Goal: Task Accomplishment & Management: Manage account settings

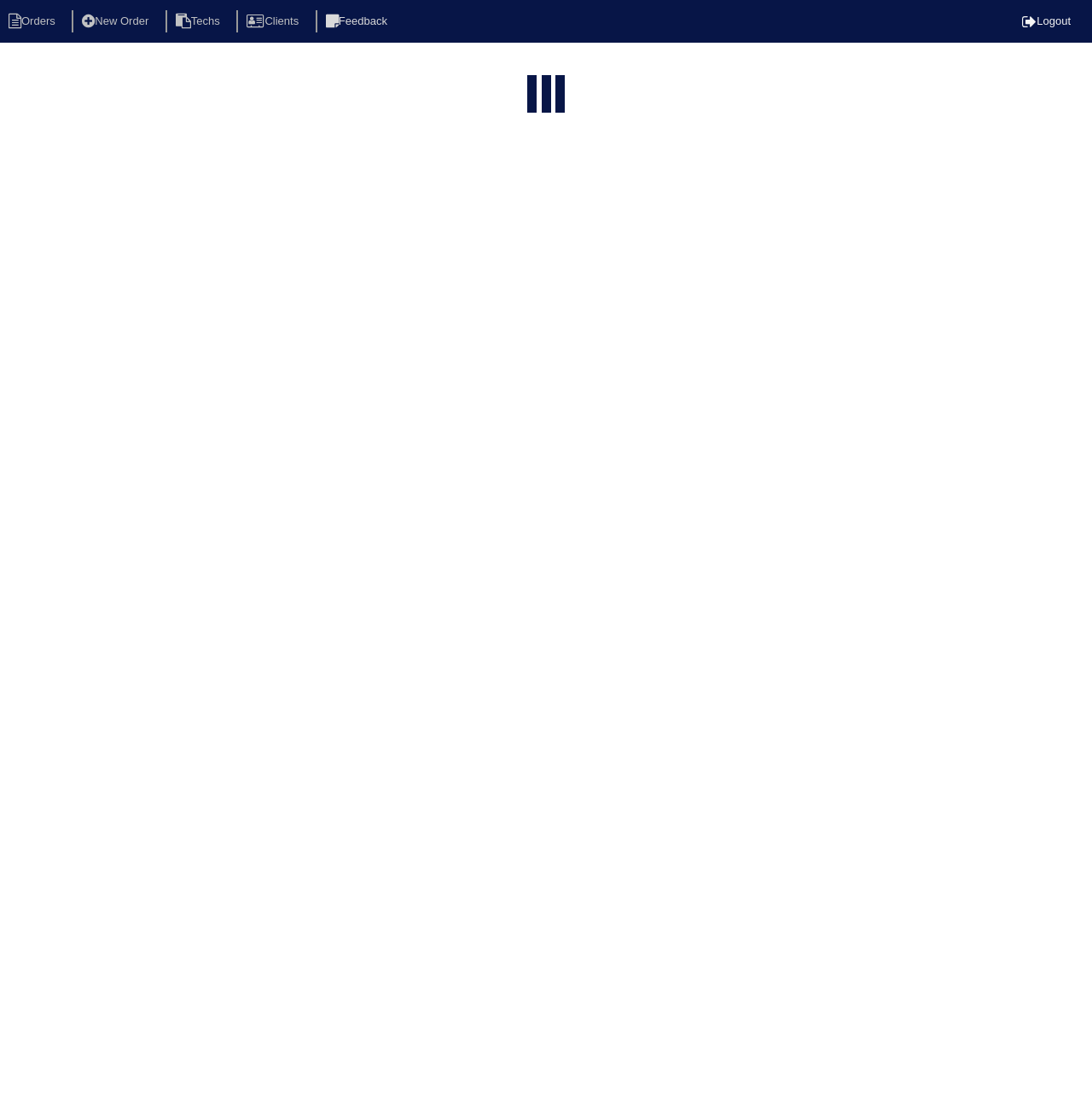
select select "15"
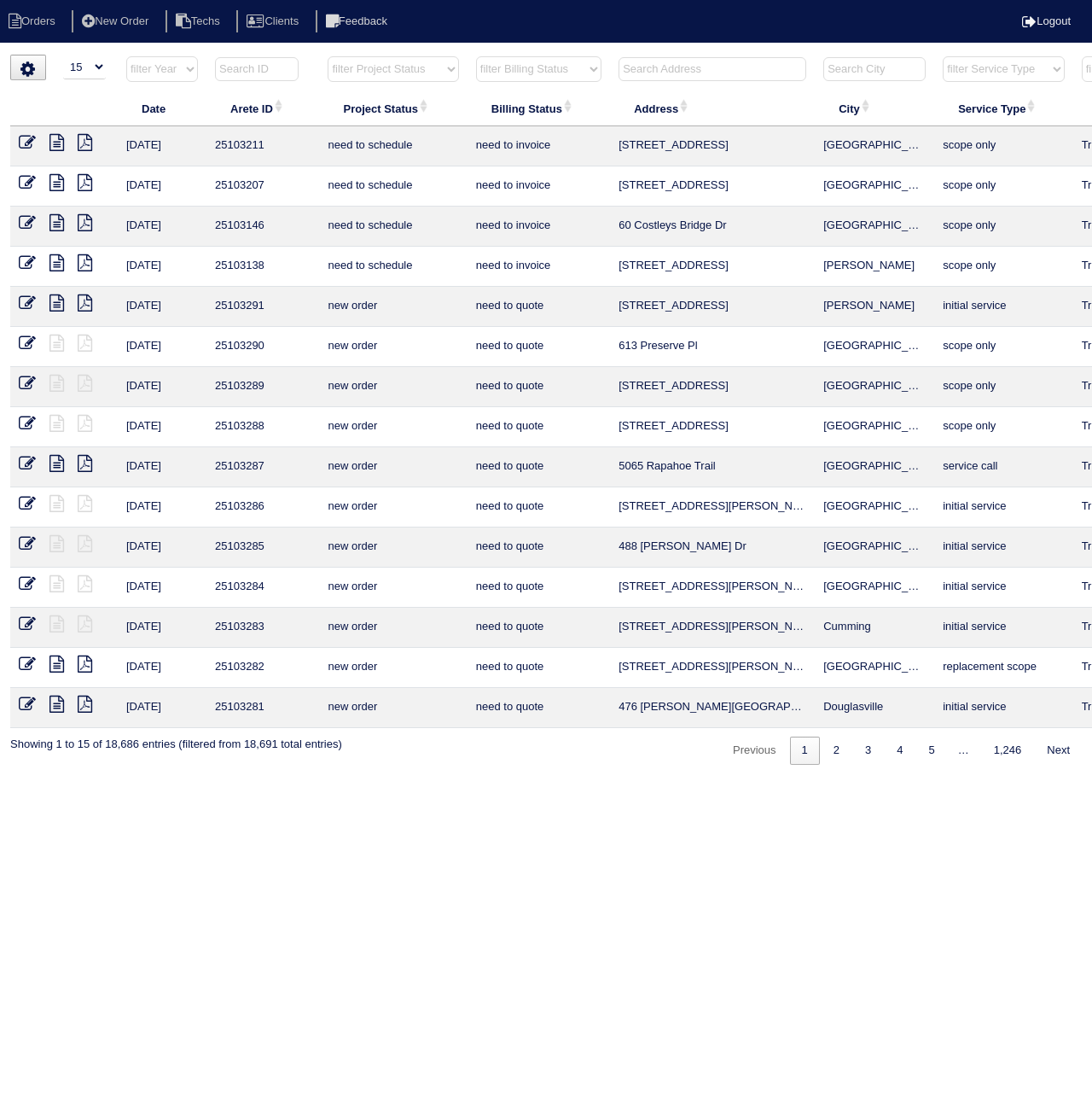
click at [266, 69] on input "text" at bounding box center [256, 69] width 83 height 24
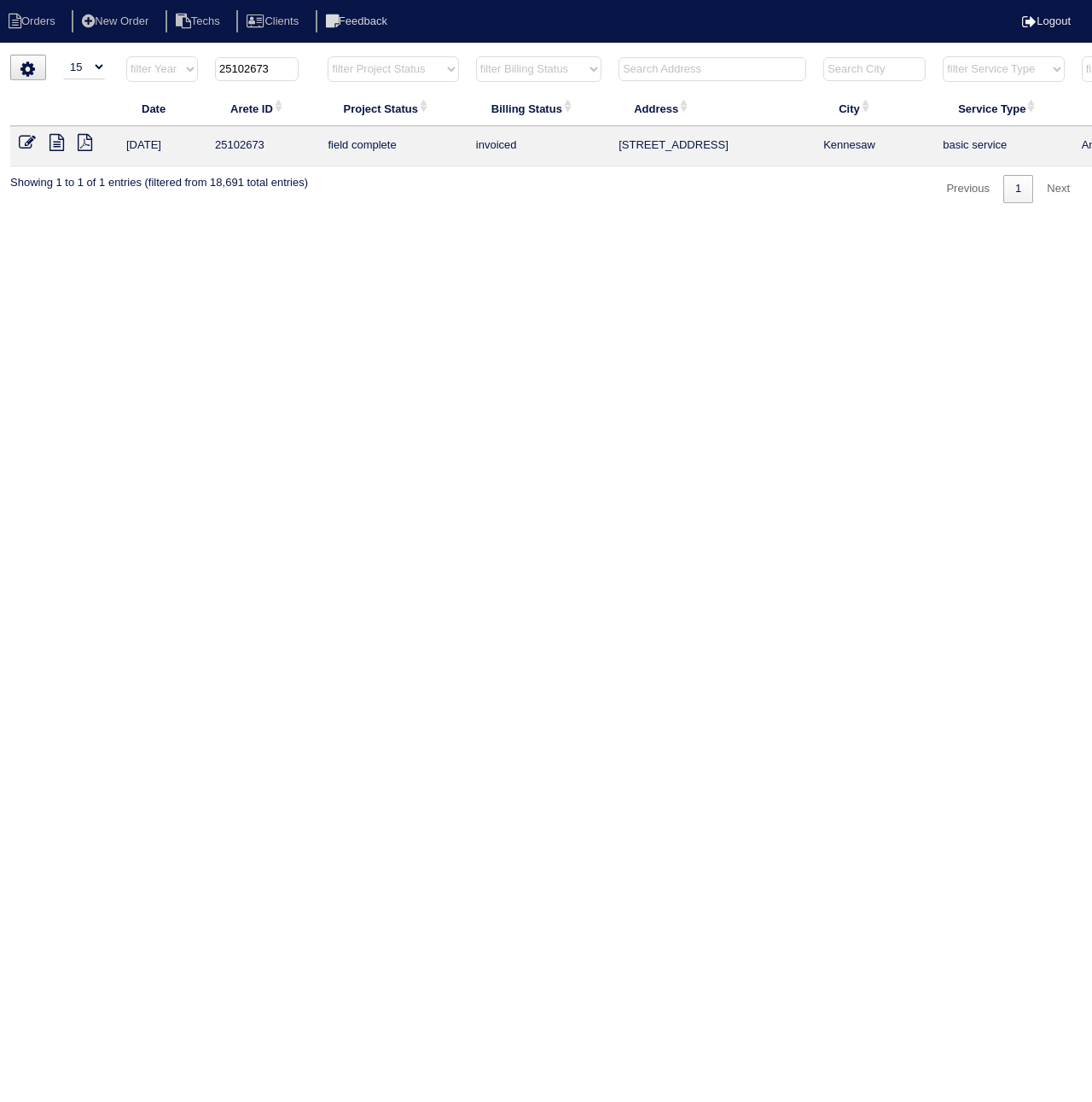
type input "25102673"
drag, startPoint x: 30, startPoint y: 146, endPoint x: 20, endPoint y: 166, distance: 22.4
click at [30, 146] on icon at bounding box center [27, 142] width 17 height 17
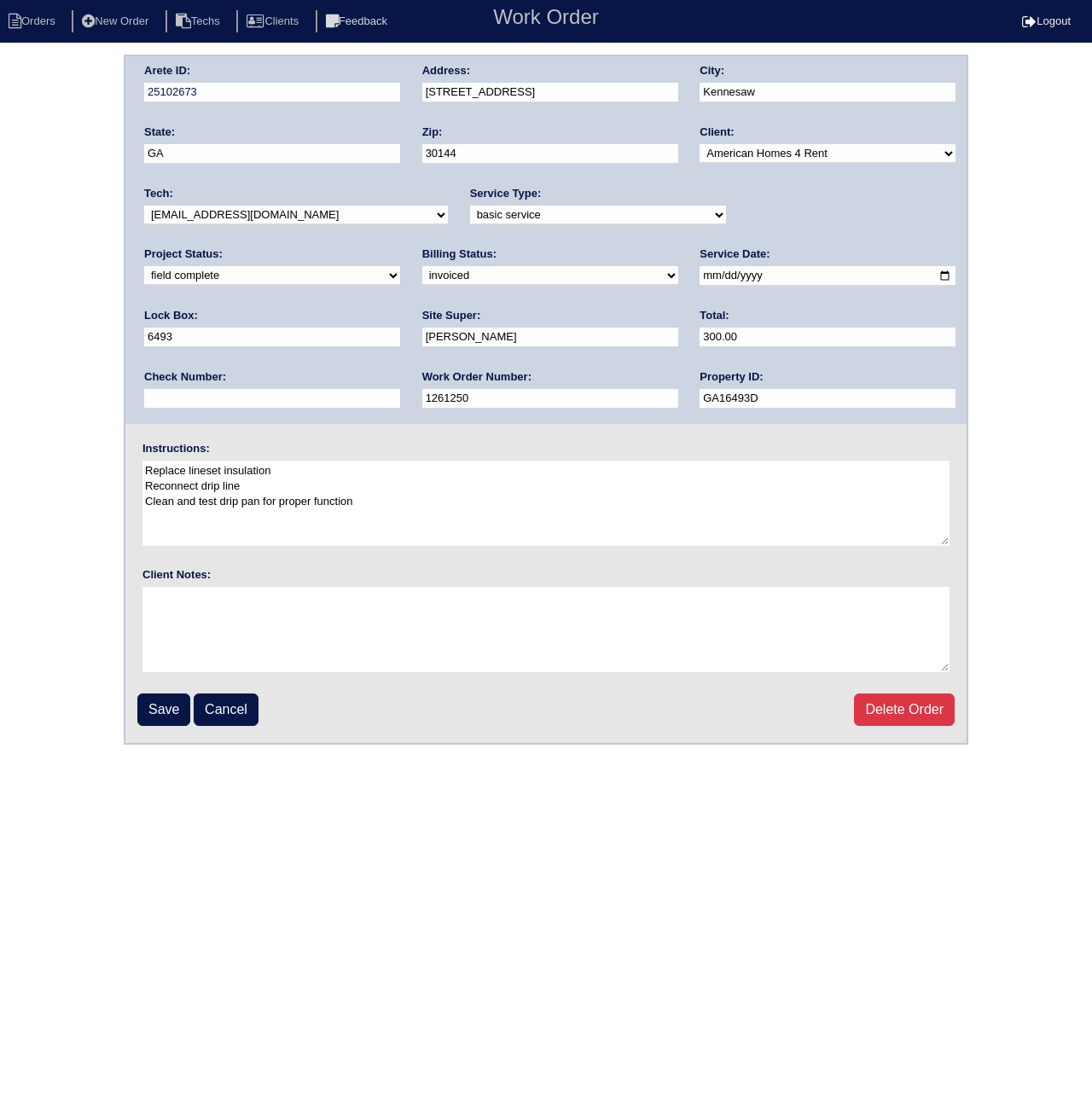
click at [422, 269] on select "need to quote quoted need to invoice invoiced paid warranty purchase order need…" at bounding box center [550, 275] width 256 height 19
select select "paid"
click at [422, 266] on select "need to quote quoted need to invoice invoiced paid warranty purchase order need…" at bounding box center [550, 275] width 256 height 19
click at [400, 389] on input "text" at bounding box center [272, 399] width 256 height 20
paste input "090525A"
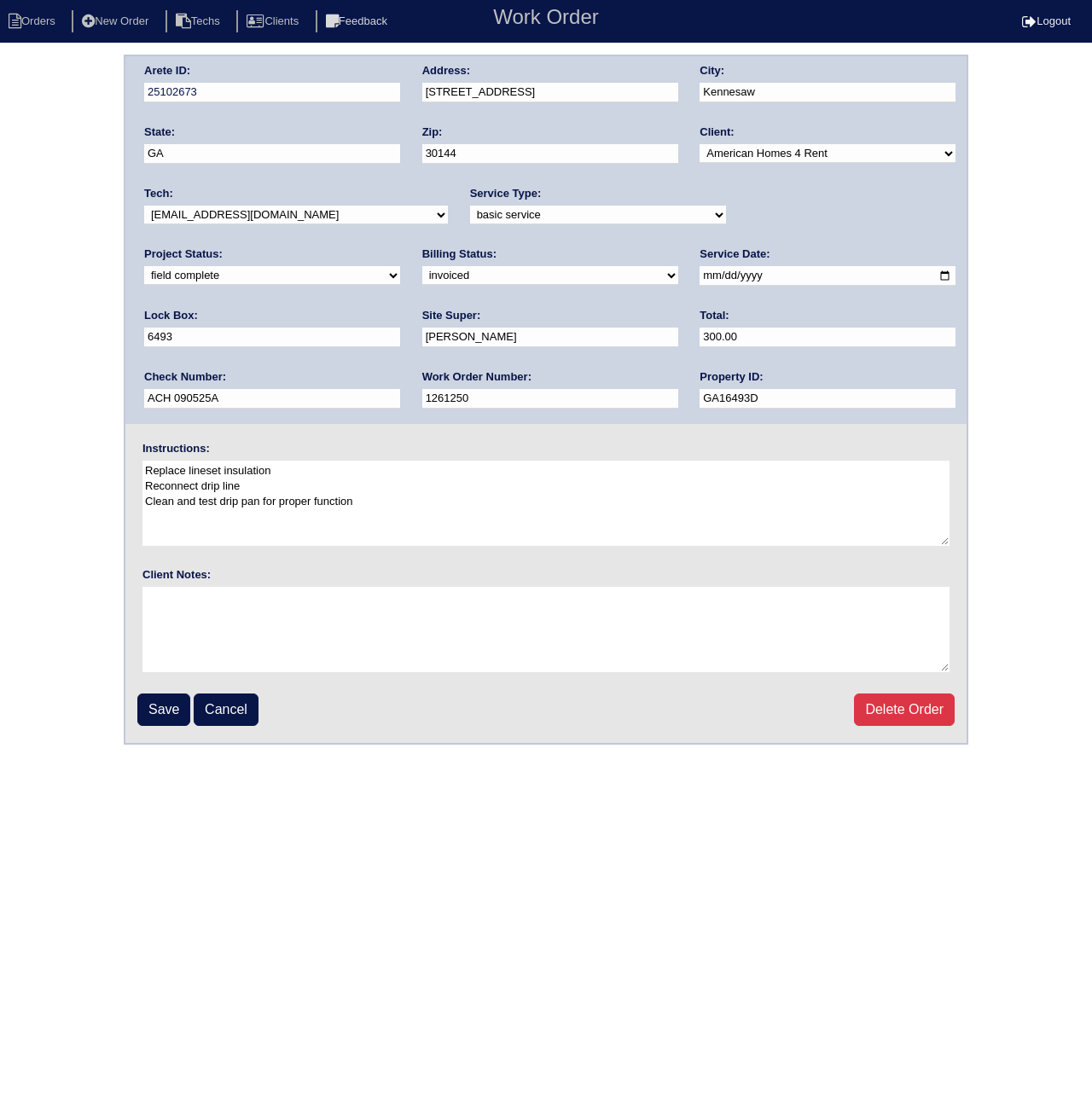
drag, startPoint x: 787, startPoint y: 338, endPoint x: 681, endPoint y: 341, distance: 106.0
click at [681, 341] on div "Arete ID: 25102673 Address: 3662 N Hampton Dr City: Kennesaw State: GA Zip: 301…" at bounding box center [546, 240] width 842 height 367
type input "ACH 090525A"
click at [154, 709] on input "Save" at bounding box center [164, 710] width 53 height 32
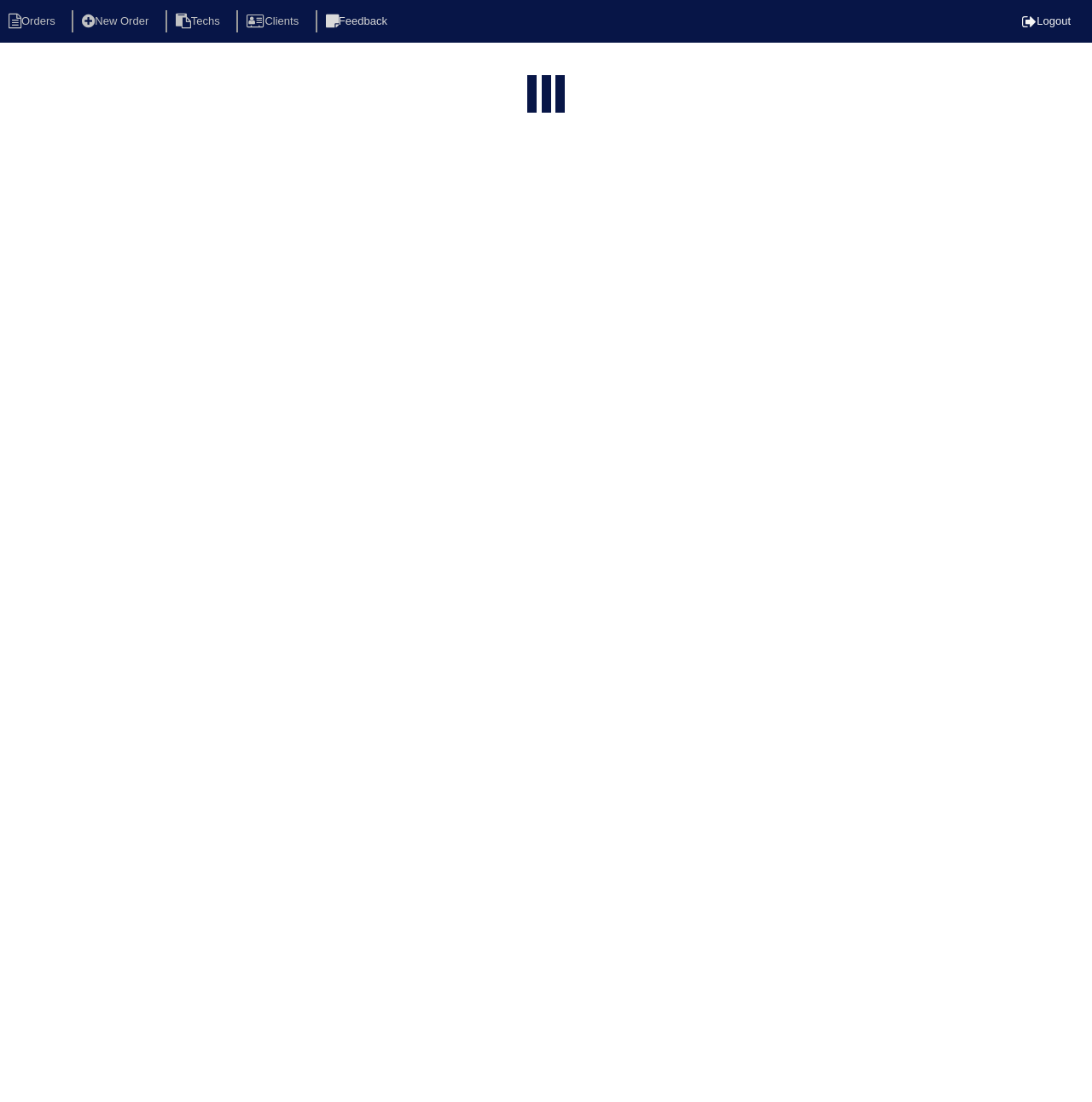
select select "15"
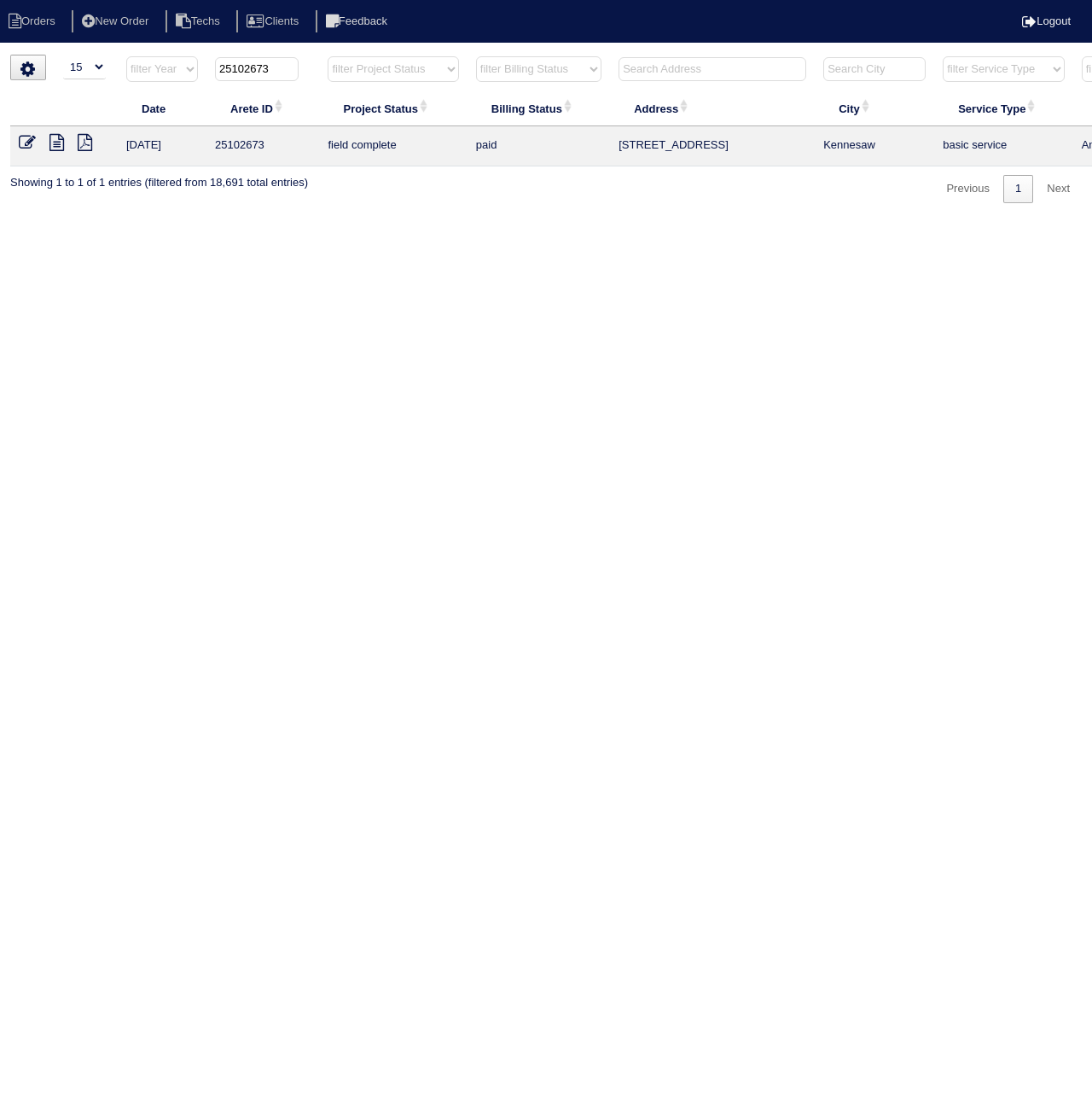
drag, startPoint x: 250, startPoint y: 68, endPoint x: 326, endPoint y: 71, distance: 76.1
click at [326, 71] on tr "filter Year -- Any Year -- 2025 2024 2023 2022 2021 2020 2019 25102673 filter P…" at bounding box center [749, 72] width 1478 height 35
type input "25102896"
drag, startPoint x: 21, startPoint y: 140, endPoint x: 19, endPoint y: 149, distance: 9.2
click at [21, 140] on icon at bounding box center [27, 142] width 17 height 17
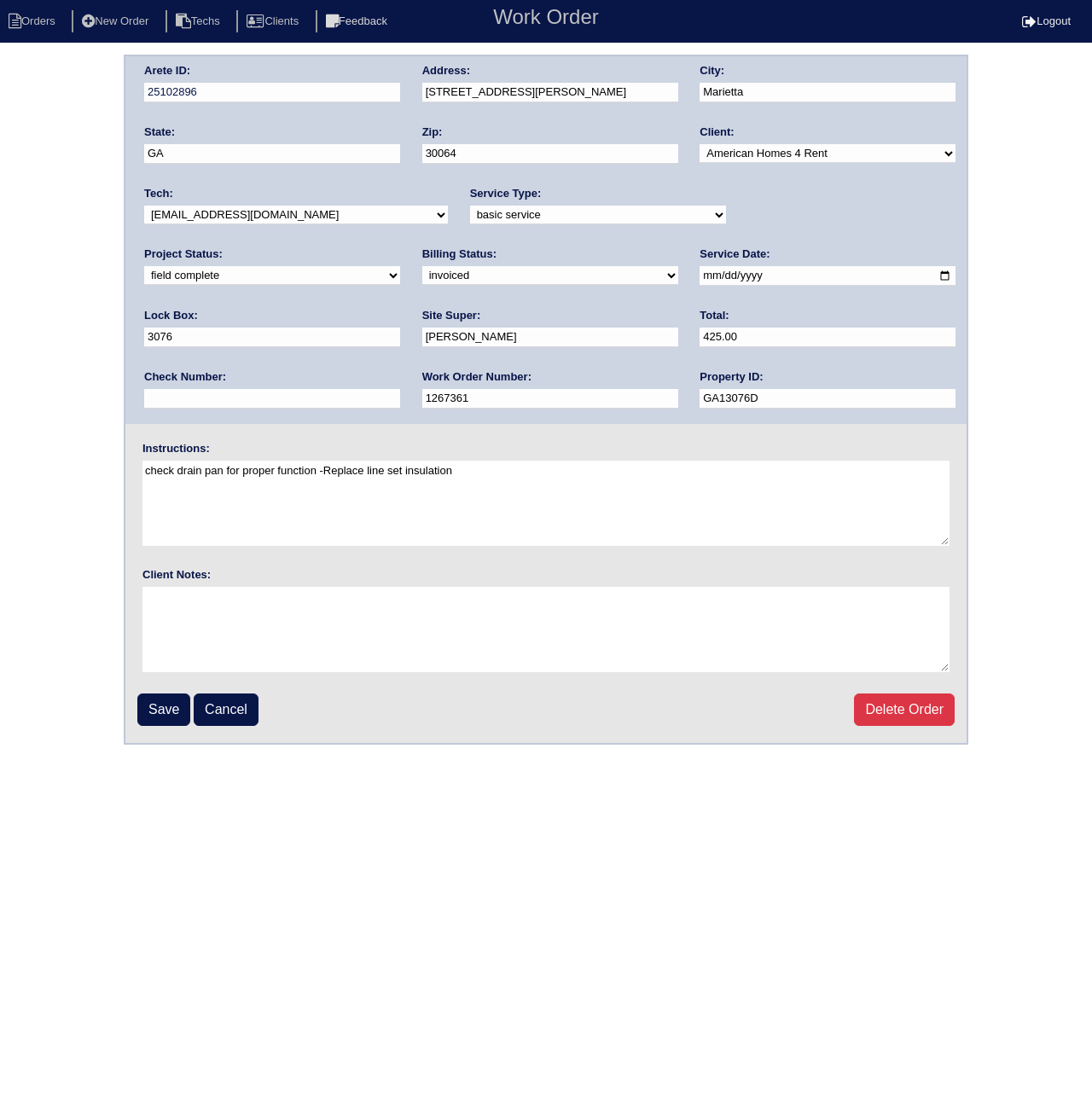
click at [422, 275] on select "need to quote quoted need to invoice invoiced paid warranty purchase order need…" at bounding box center [550, 275] width 256 height 19
select select "paid"
click at [422, 266] on select "need to quote quoted need to invoice invoiced paid warranty purchase order need…" at bounding box center [550, 275] width 256 height 19
paste input "ACH 090525A"
type input "ACH 090525A"
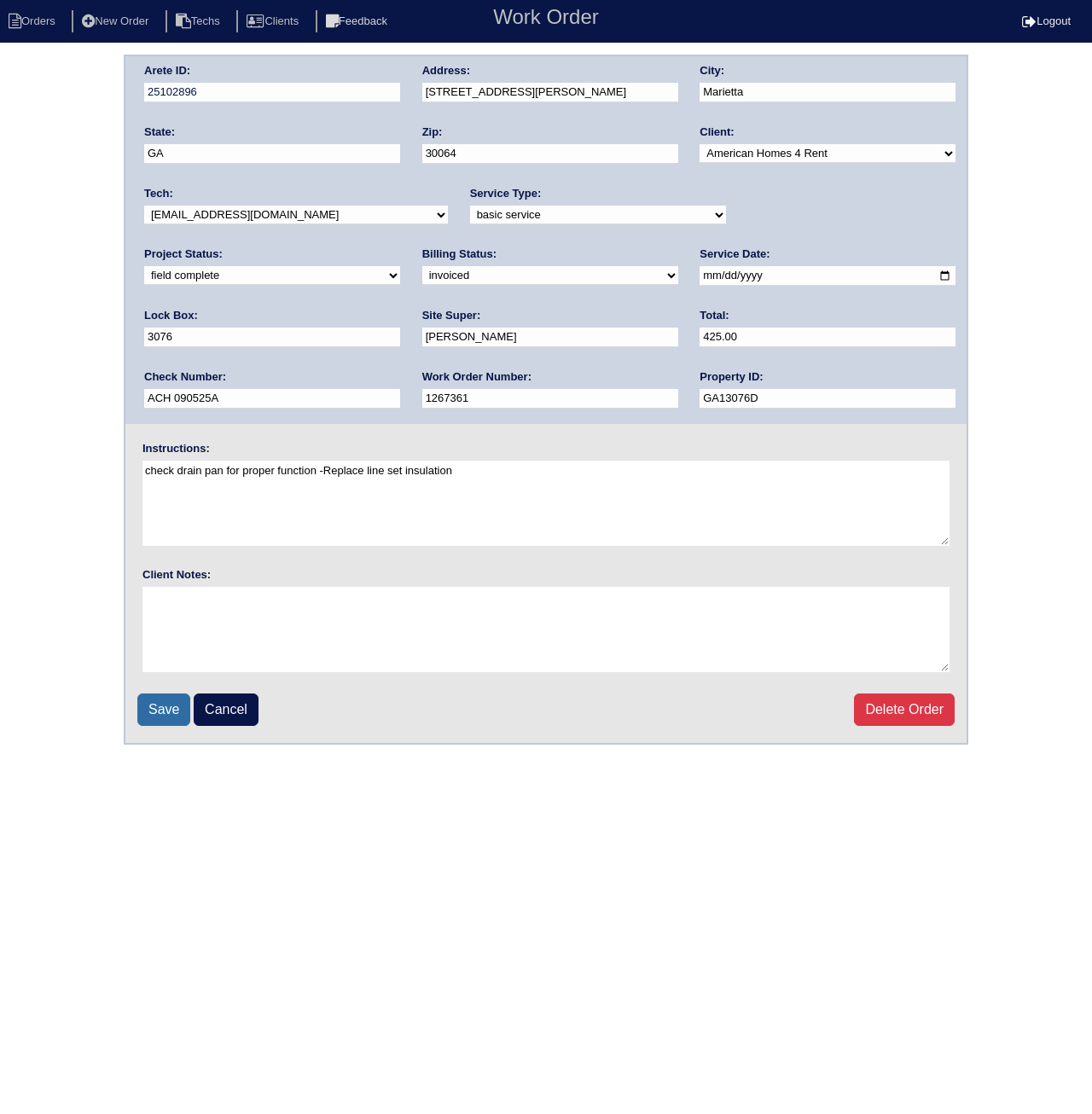
click at [156, 712] on input "Save" at bounding box center [164, 710] width 53 height 32
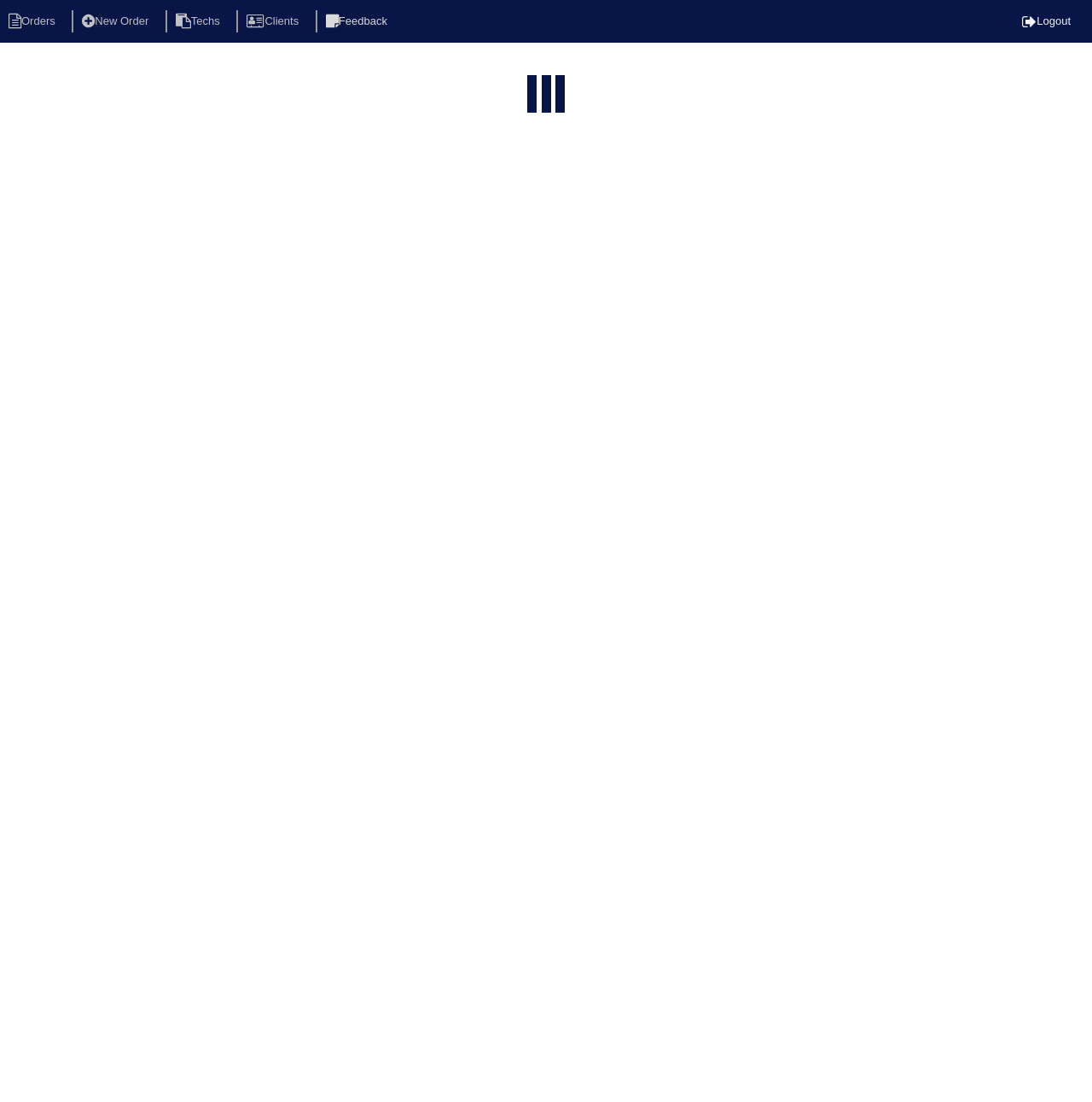
select select "15"
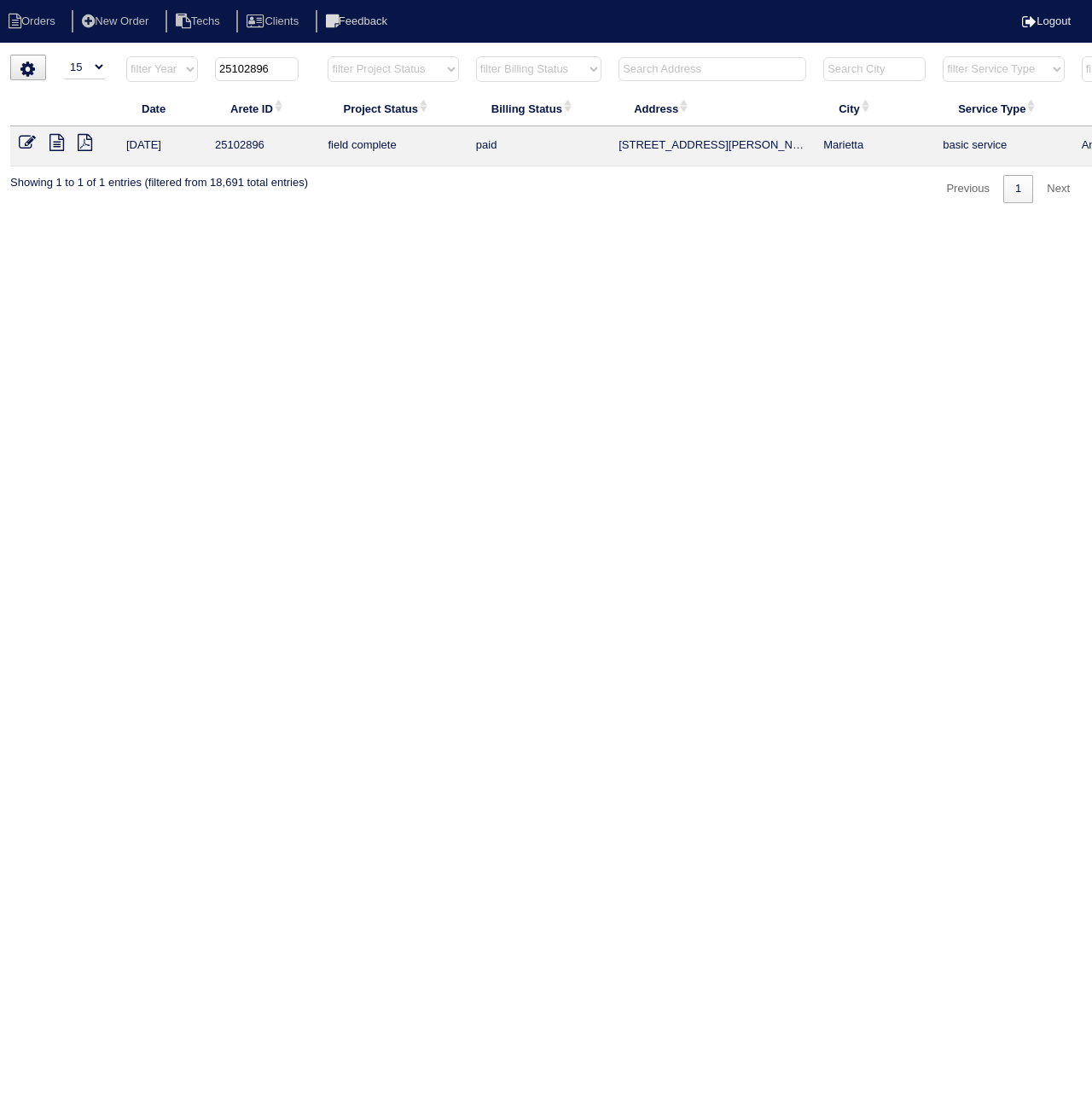
drag, startPoint x: 254, startPoint y: 68, endPoint x: 292, endPoint y: 72, distance: 38.2
click at [292, 72] on input "25102896" at bounding box center [256, 69] width 83 height 24
type input "25102960"
click at [30, 144] on icon at bounding box center [27, 142] width 17 height 17
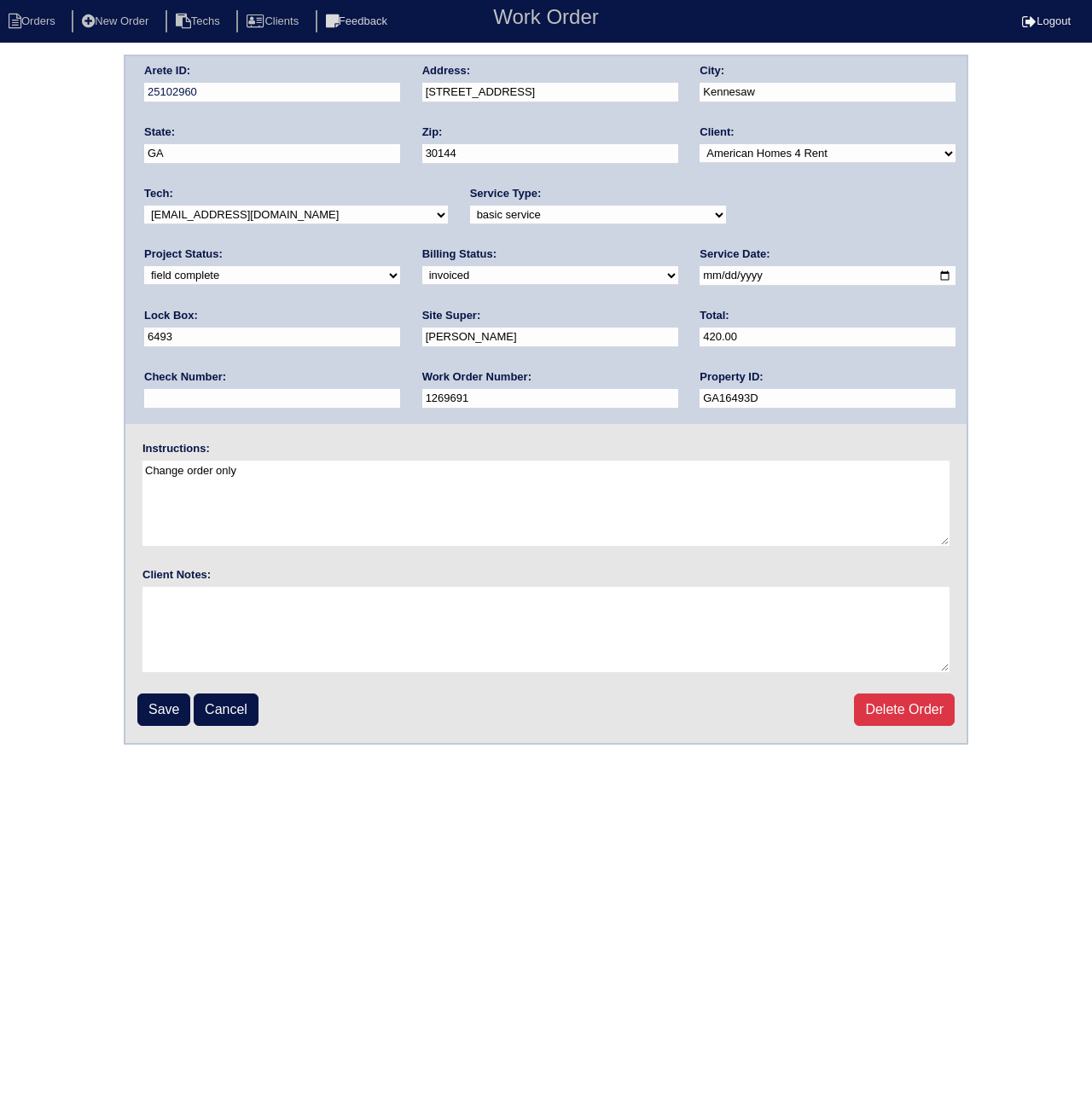
click at [422, 279] on select "need to quote quoted need to invoice invoiced paid warranty purchase order need…" at bounding box center [550, 275] width 256 height 19
select select "paid"
click at [422, 266] on select "need to quote quoted need to invoice invoiced paid warranty purchase order need…" at bounding box center [550, 275] width 256 height 19
paste input "ACH 090525A"
type input "ACH 090525A"
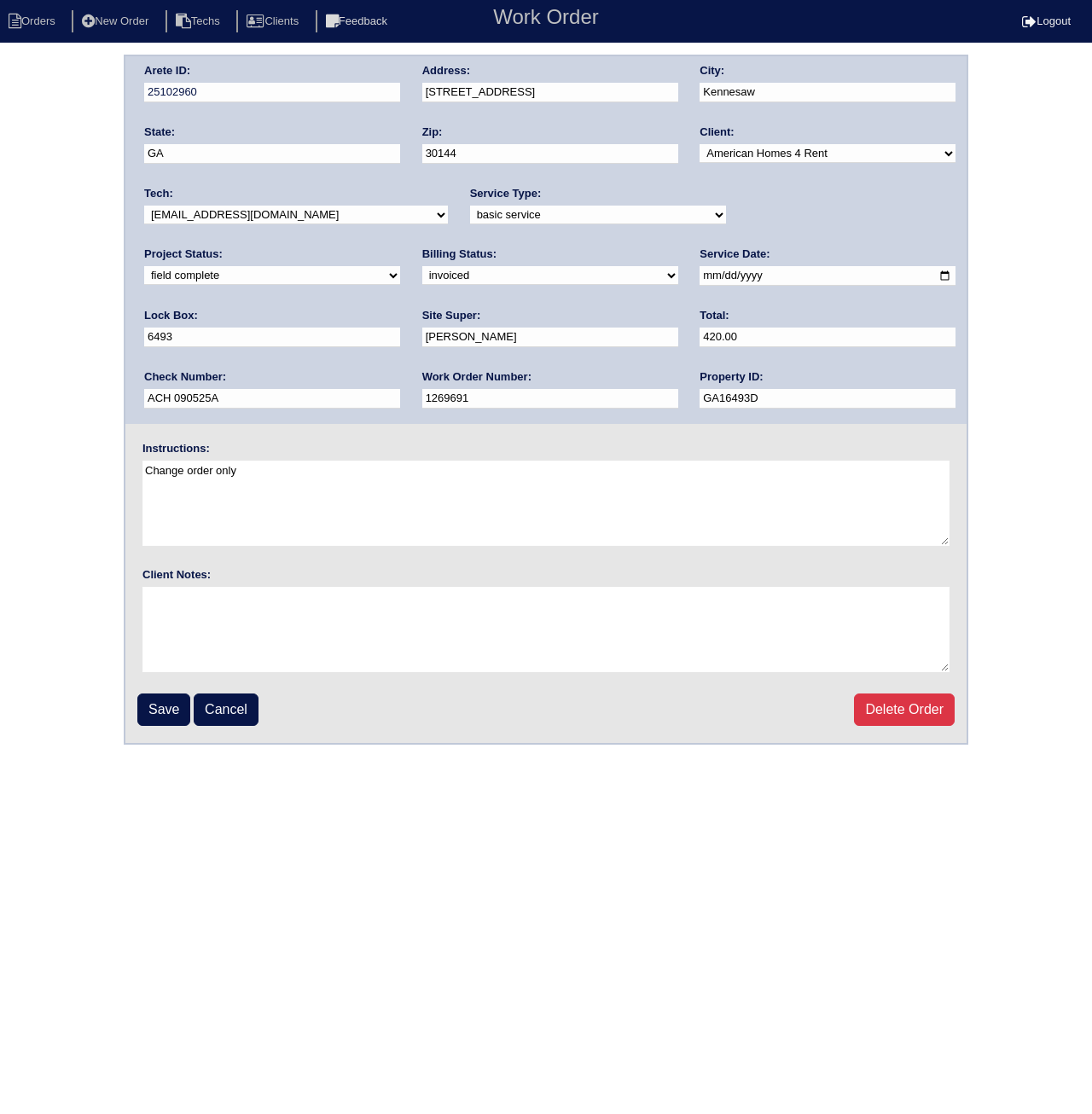
click at [174, 699] on input "Save" at bounding box center [164, 710] width 53 height 32
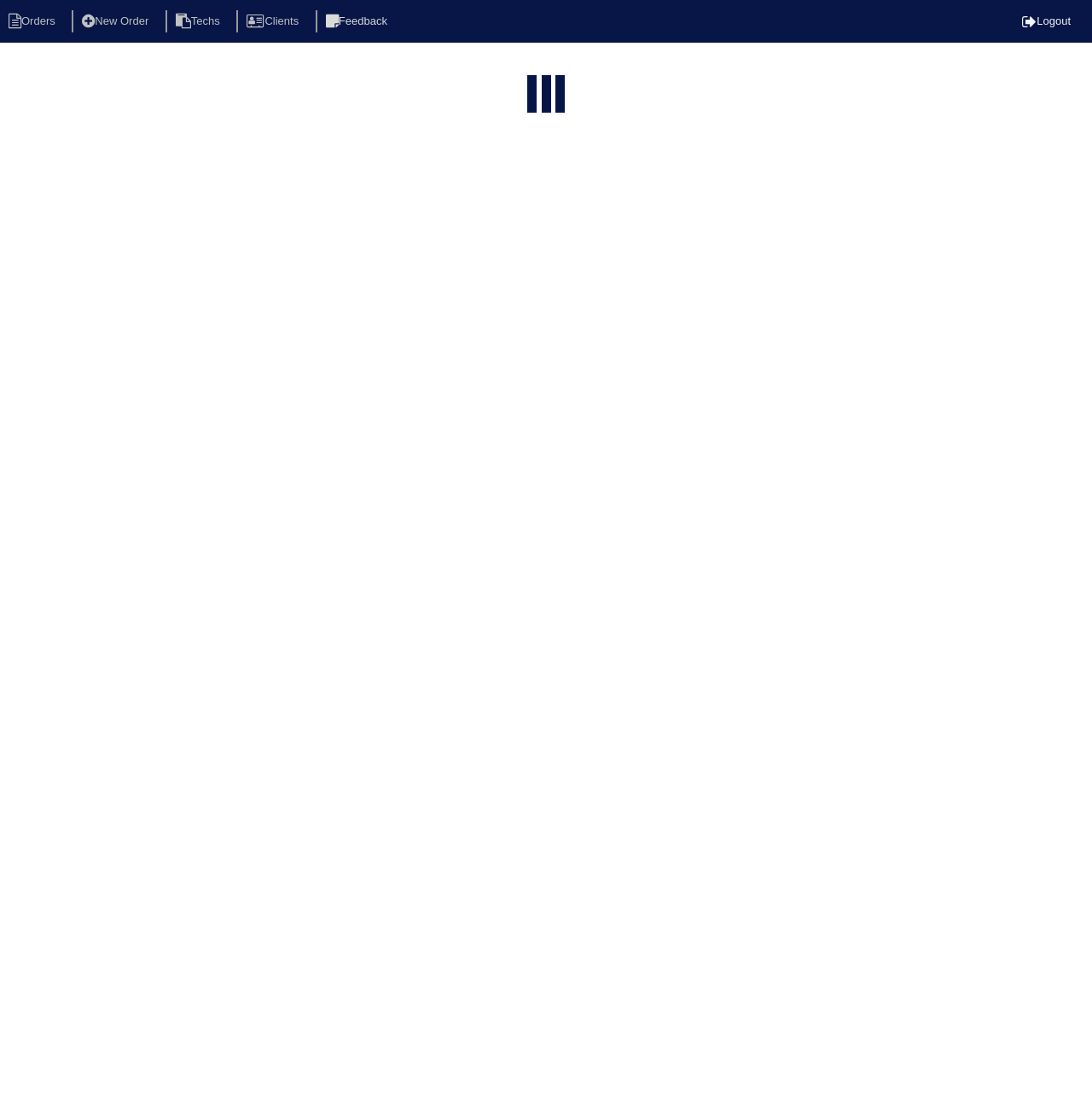
select select "15"
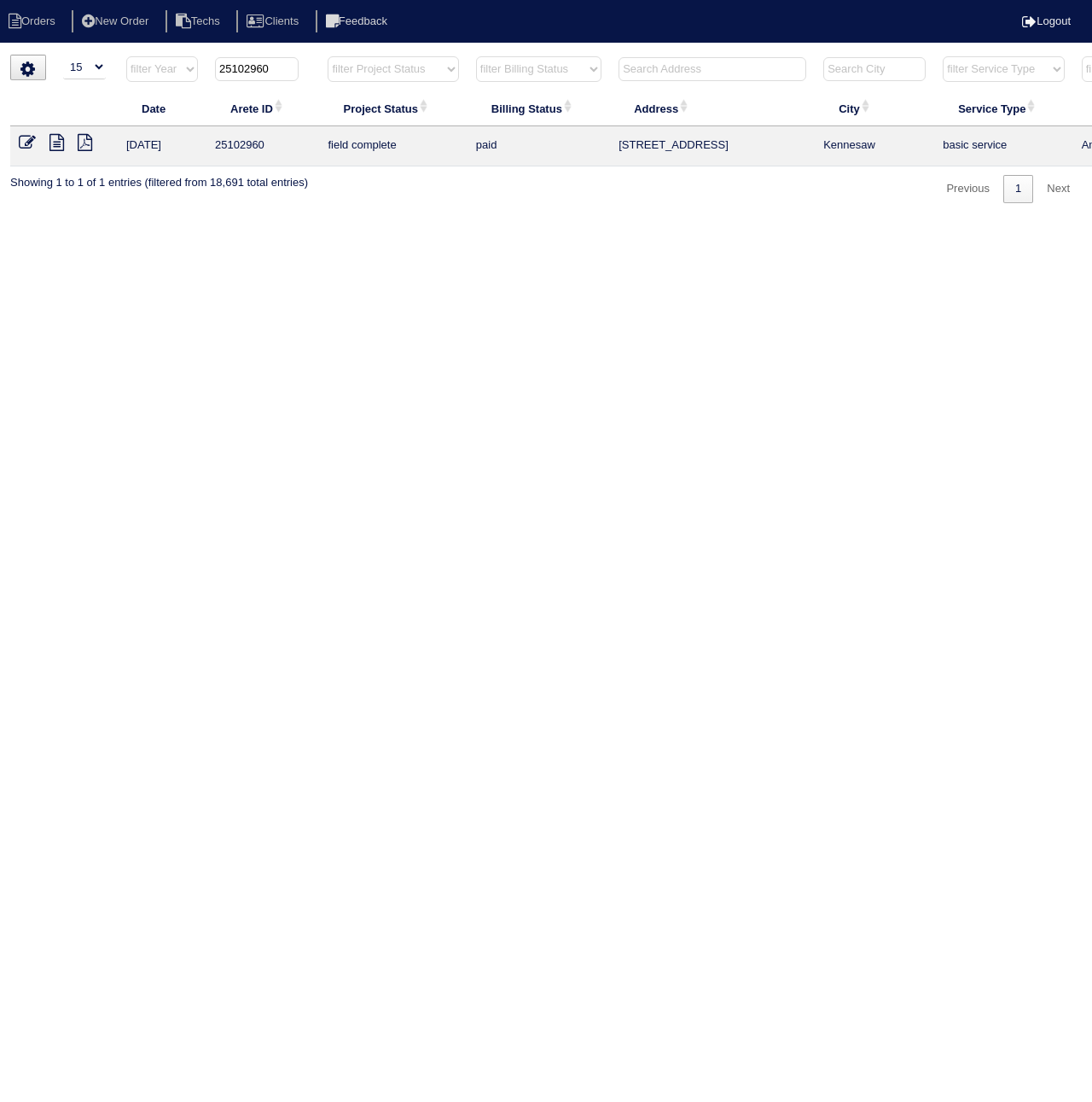
drag, startPoint x: 246, startPoint y: 65, endPoint x: 316, endPoint y: 77, distance: 71.0
click at [319, 71] on th "25102960" at bounding box center [263, 72] width 113 height 35
type input "25103013"
click at [23, 141] on icon at bounding box center [27, 142] width 17 height 17
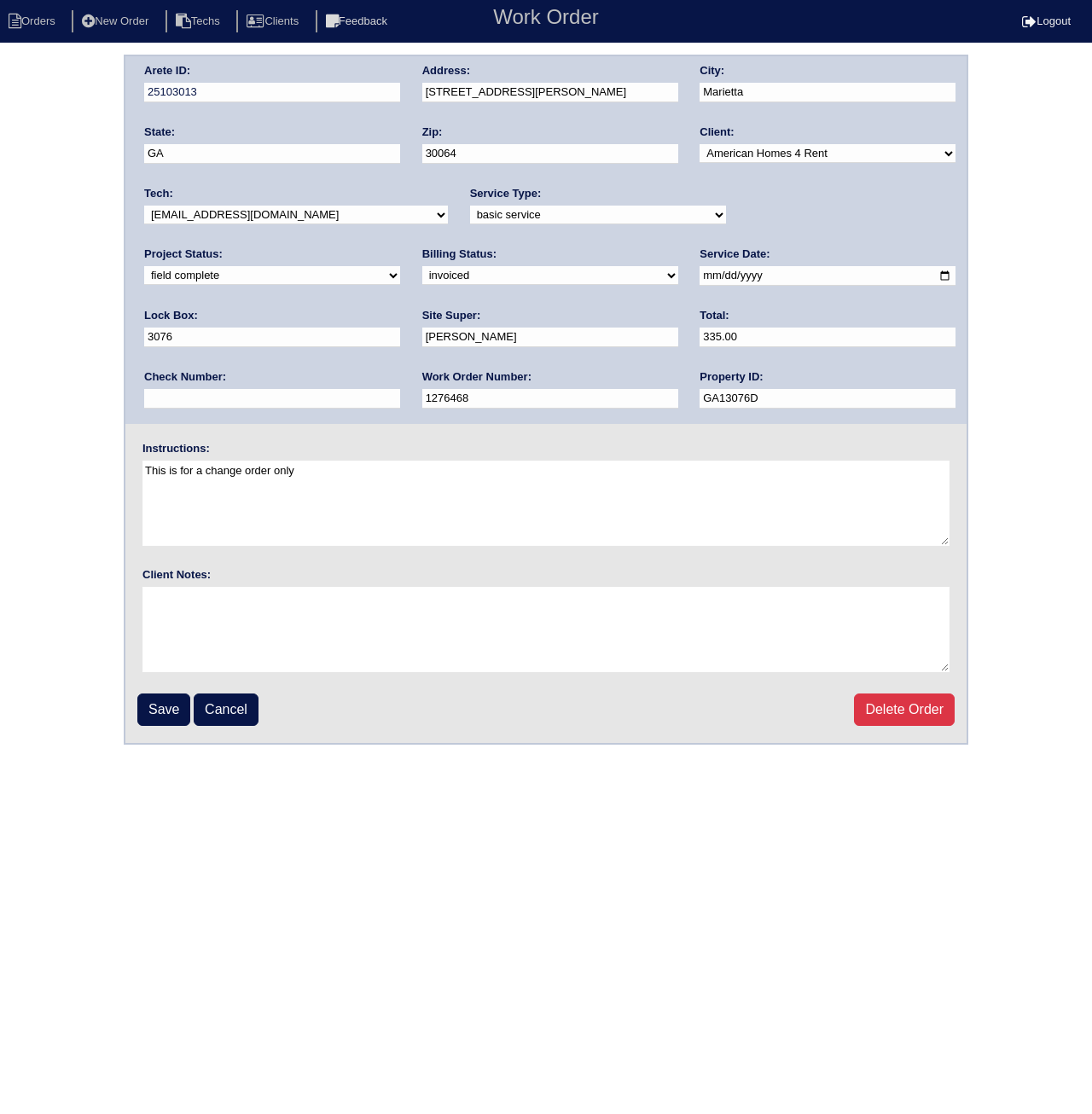
click at [422, 277] on select "need to quote quoted need to invoice invoiced paid warranty purchase order need…" at bounding box center [550, 275] width 256 height 19
select select "paid"
click at [422, 266] on select "need to quote quoted need to invoice invoiced paid warranty purchase order need…" at bounding box center [550, 275] width 256 height 19
paste input "ACH 090525A"
type input "ACH 090525A"
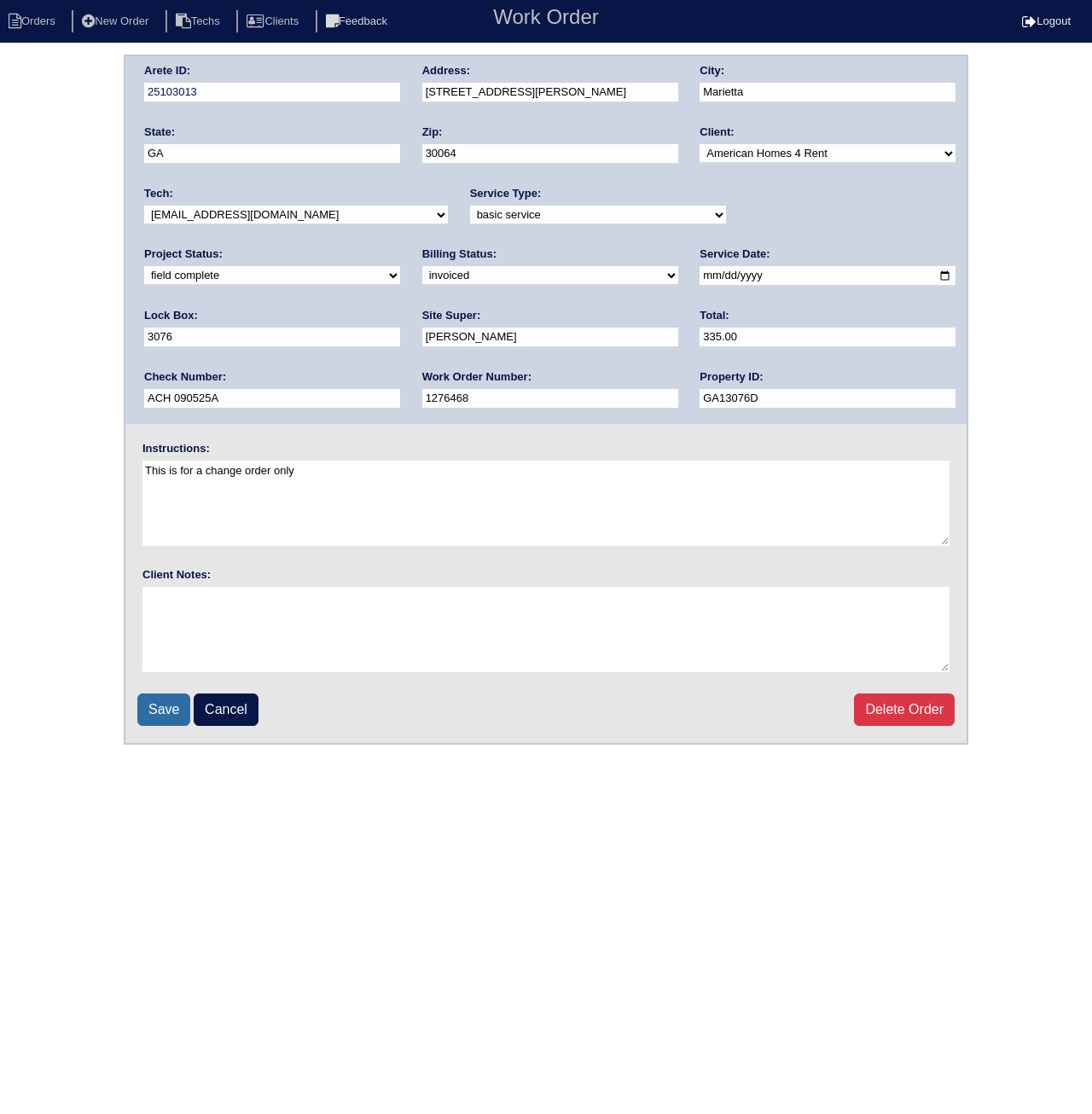
click at [156, 709] on input "Save" at bounding box center [164, 710] width 53 height 32
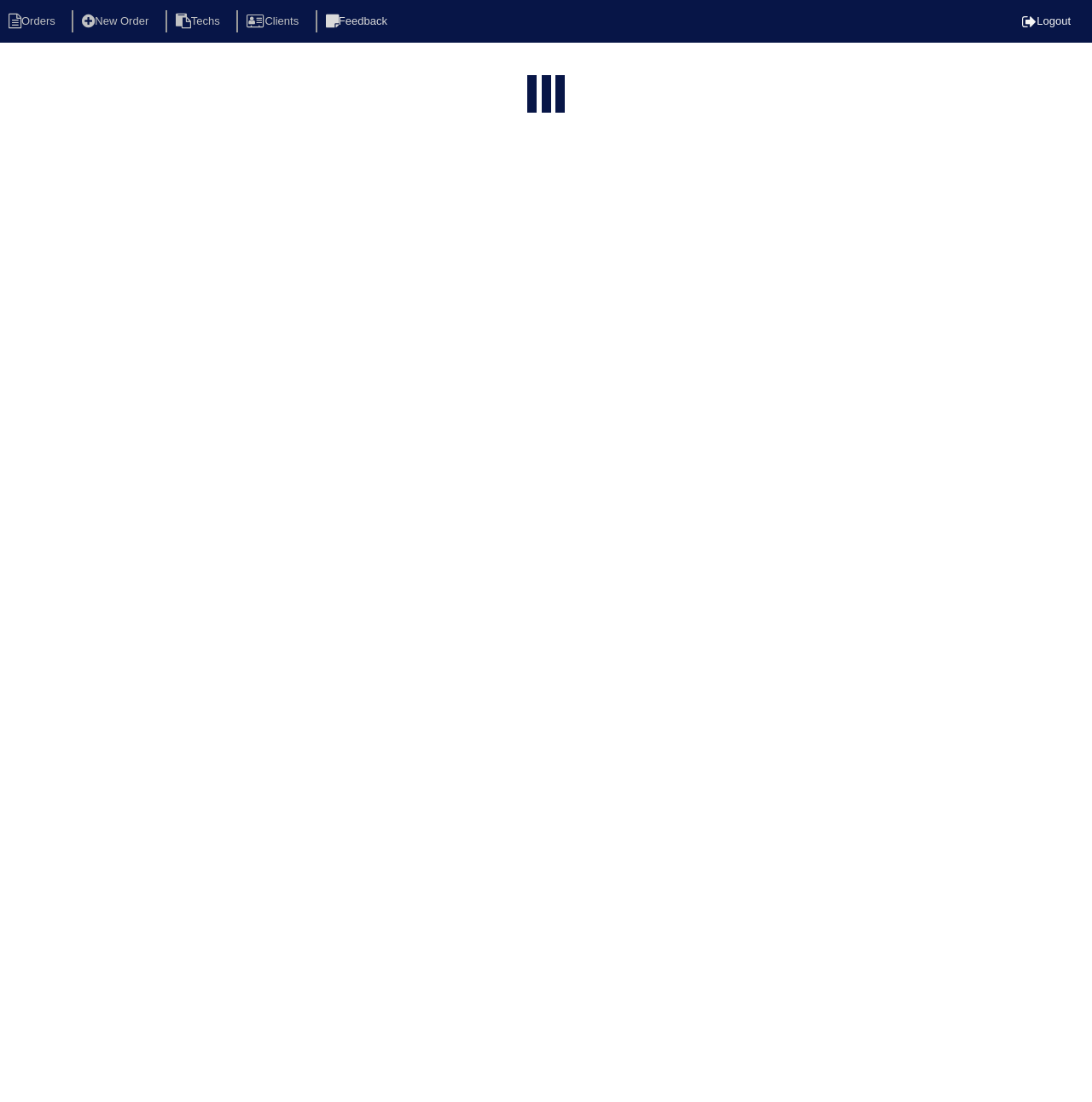
select select "15"
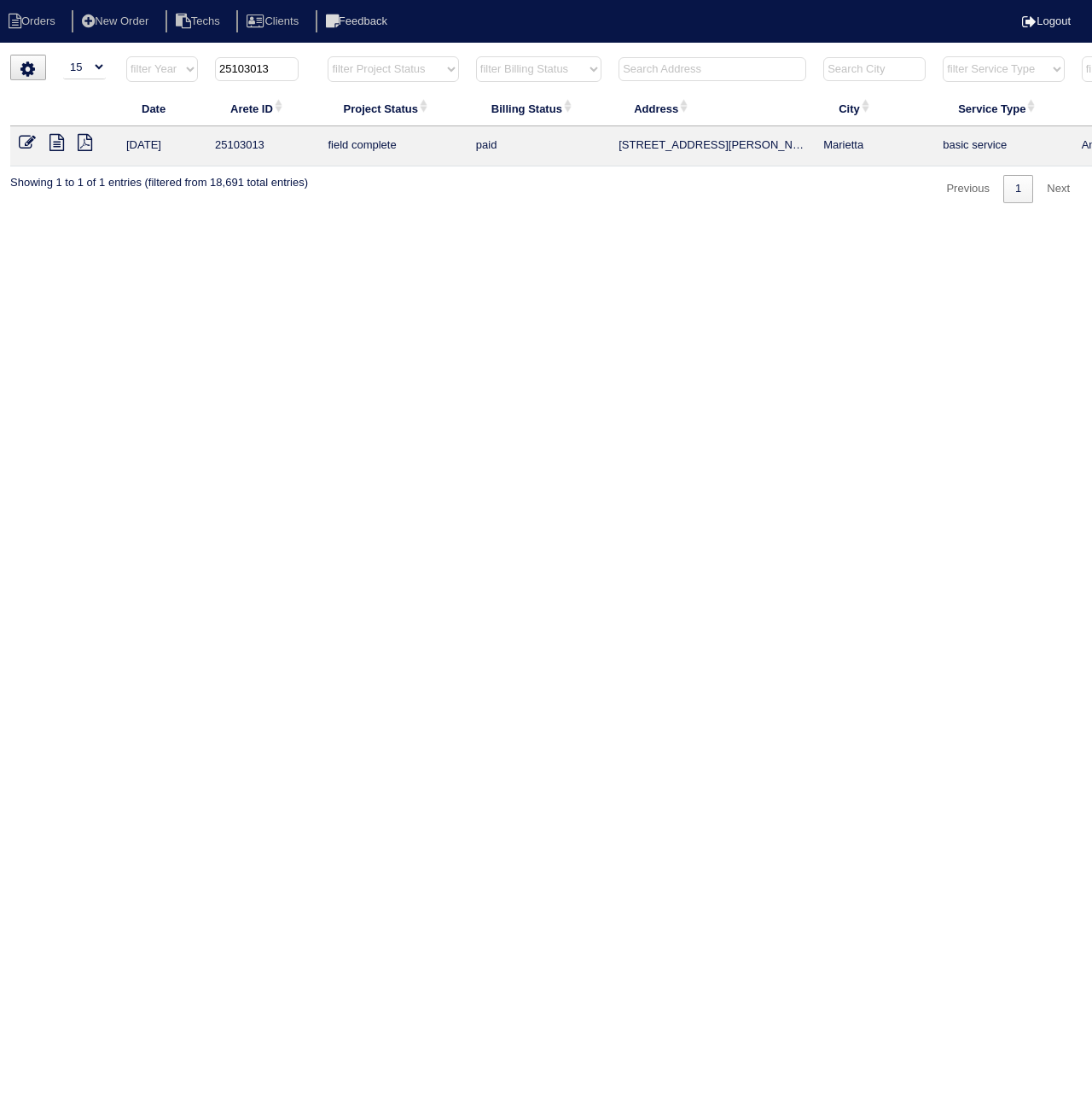
drag, startPoint x: 259, startPoint y: 72, endPoint x: 326, endPoint y: 72, distance: 67.0
click at [326, 72] on tr "filter Year -- Any Year -- 2025 2024 2023 2022 2021 2020 2019 25103013 filter P…" at bounding box center [749, 72] width 1478 height 35
type input "25103087"
click at [18, 140] on td at bounding box center [63, 146] width 107 height 40
click at [22, 140] on icon at bounding box center [27, 142] width 17 height 17
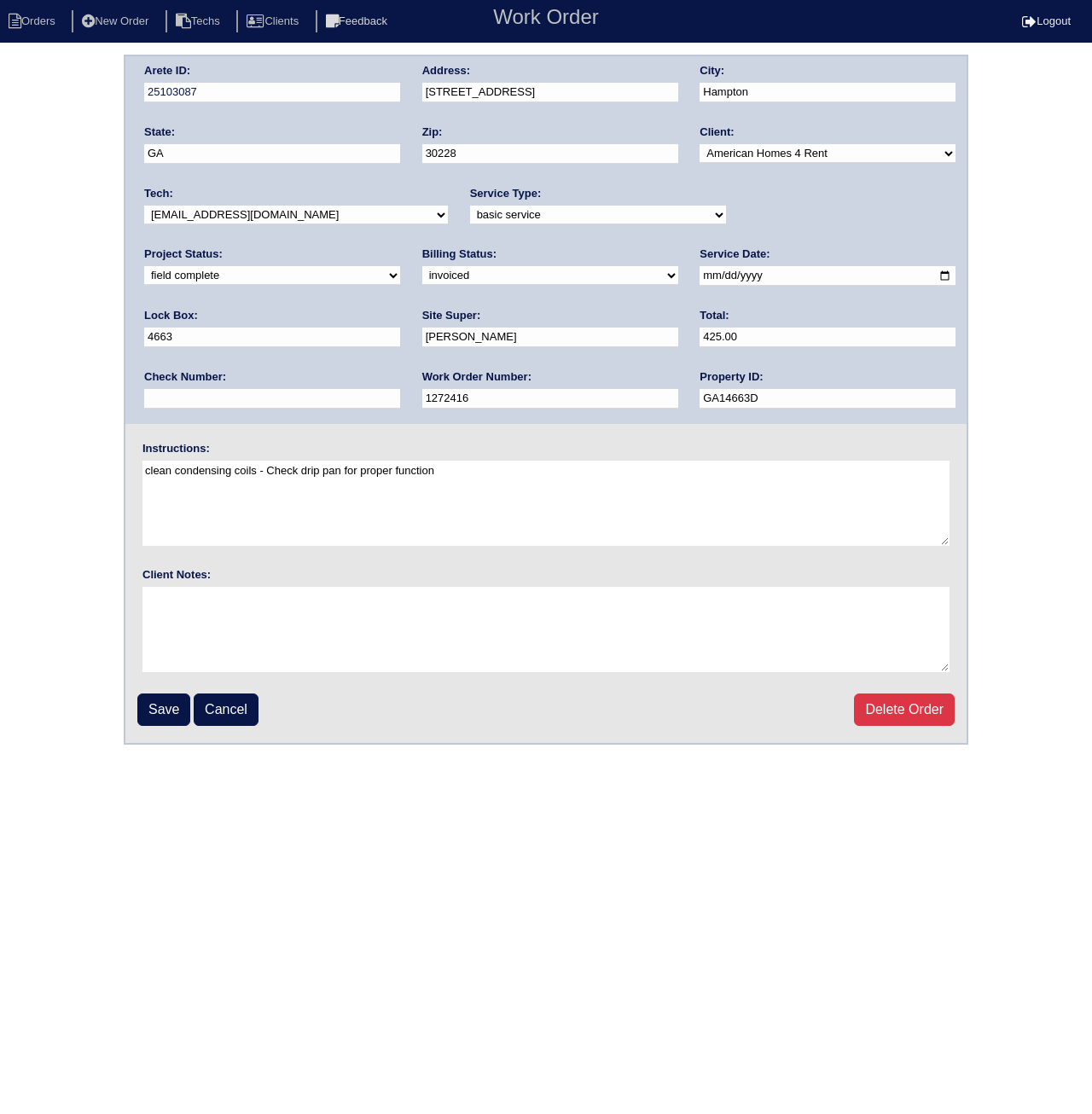
drag, startPoint x: 197, startPoint y: 274, endPoint x: 195, endPoint y: 286, distance: 12.2
click at [422, 274] on select "need to quote quoted need to invoice invoiced paid warranty purchase order need…" at bounding box center [550, 275] width 256 height 19
select select "paid"
click at [422, 266] on select "need to quote quoted need to invoice invoiced paid warranty purchase order need…" at bounding box center [550, 275] width 256 height 19
paste input "ACH 090525A"
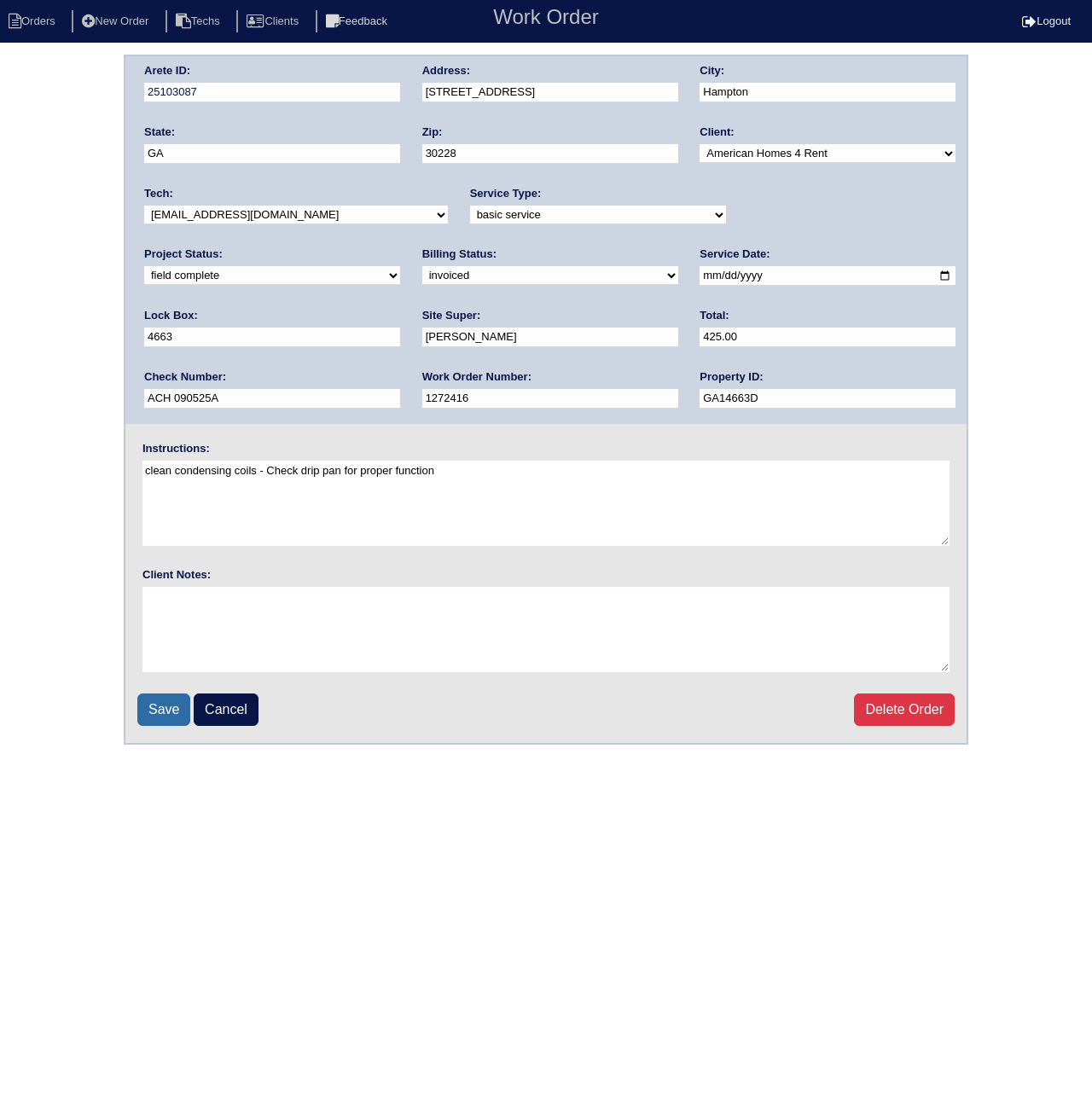
type input "ACH 090525A"
click at [169, 718] on input "Save" at bounding box center [164, 710] width 53 height 32
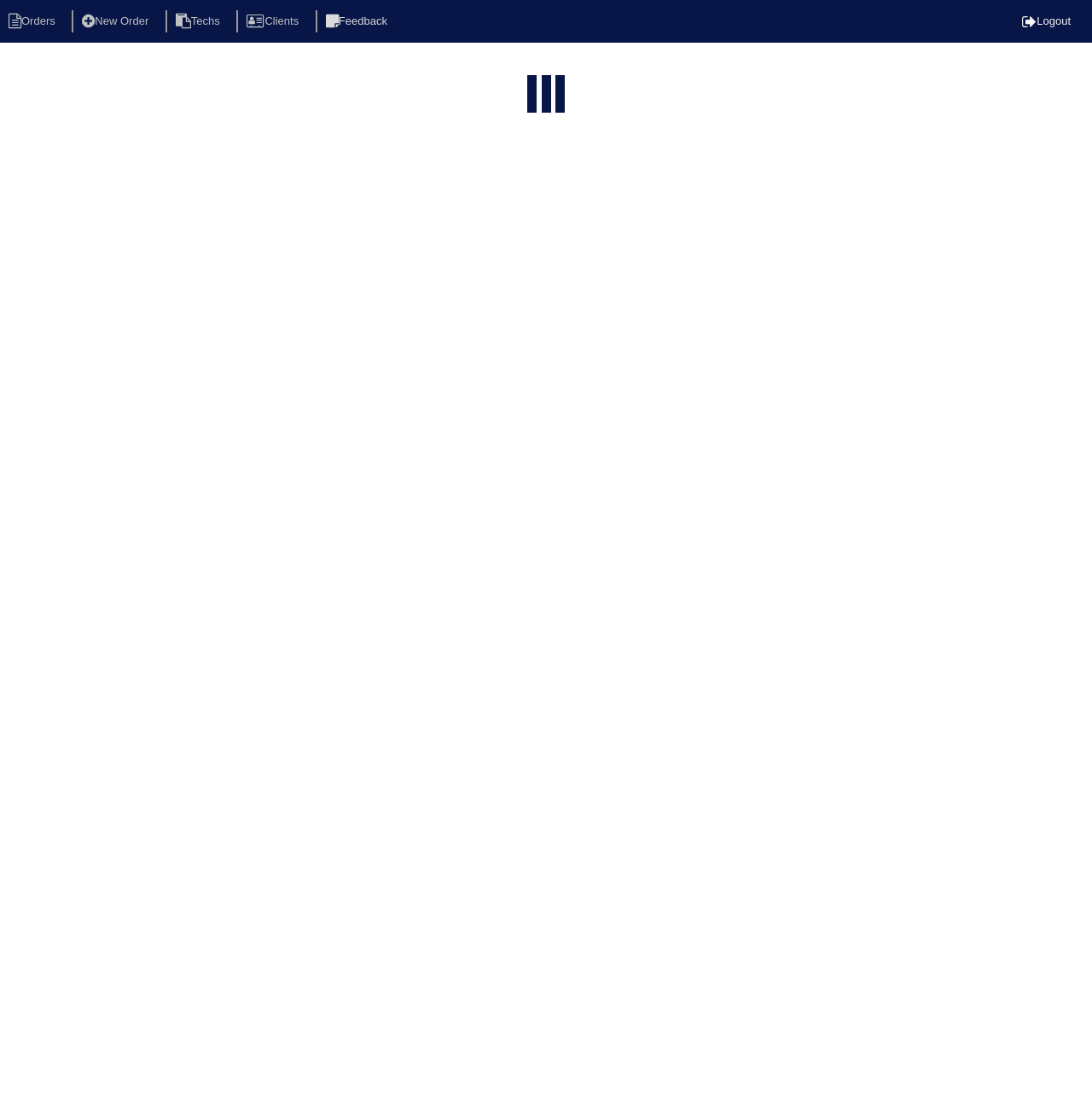
select select "15"
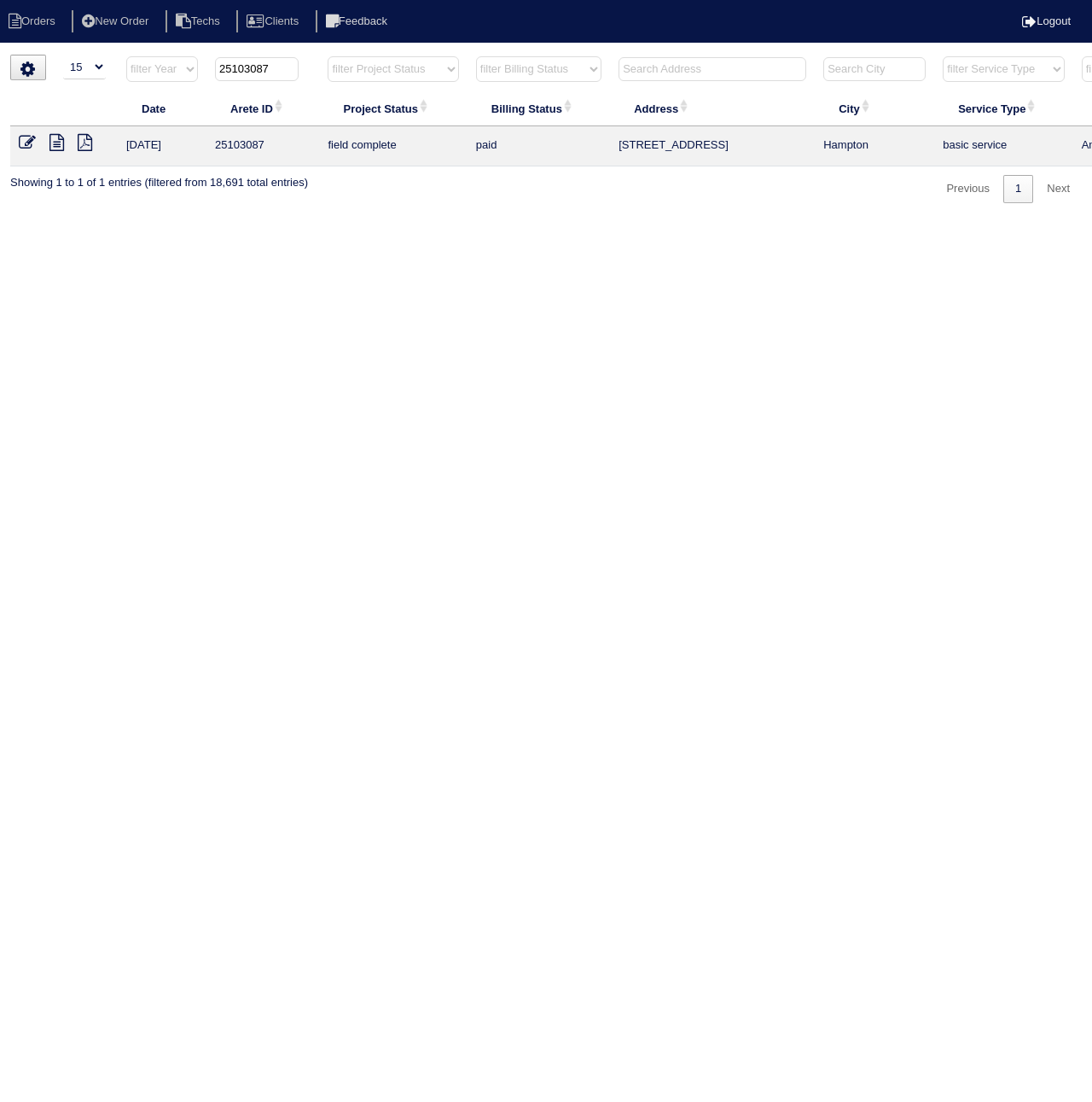
drag, startPoint x: 254, startPoint y: 67, endPoint x: 332, endPoint y: 72, distance: 78.2
click at [332, 72] on tr "filter Year -- Any Year -- 2025 2024 2023 2022 2021 2020 2019 25103087 filter P…" at bounding box center [749, 72] width 1478 height 35
type input "25103169"
click at [29, 140] on icon at bounding box center [27, 142] width 17 height 17
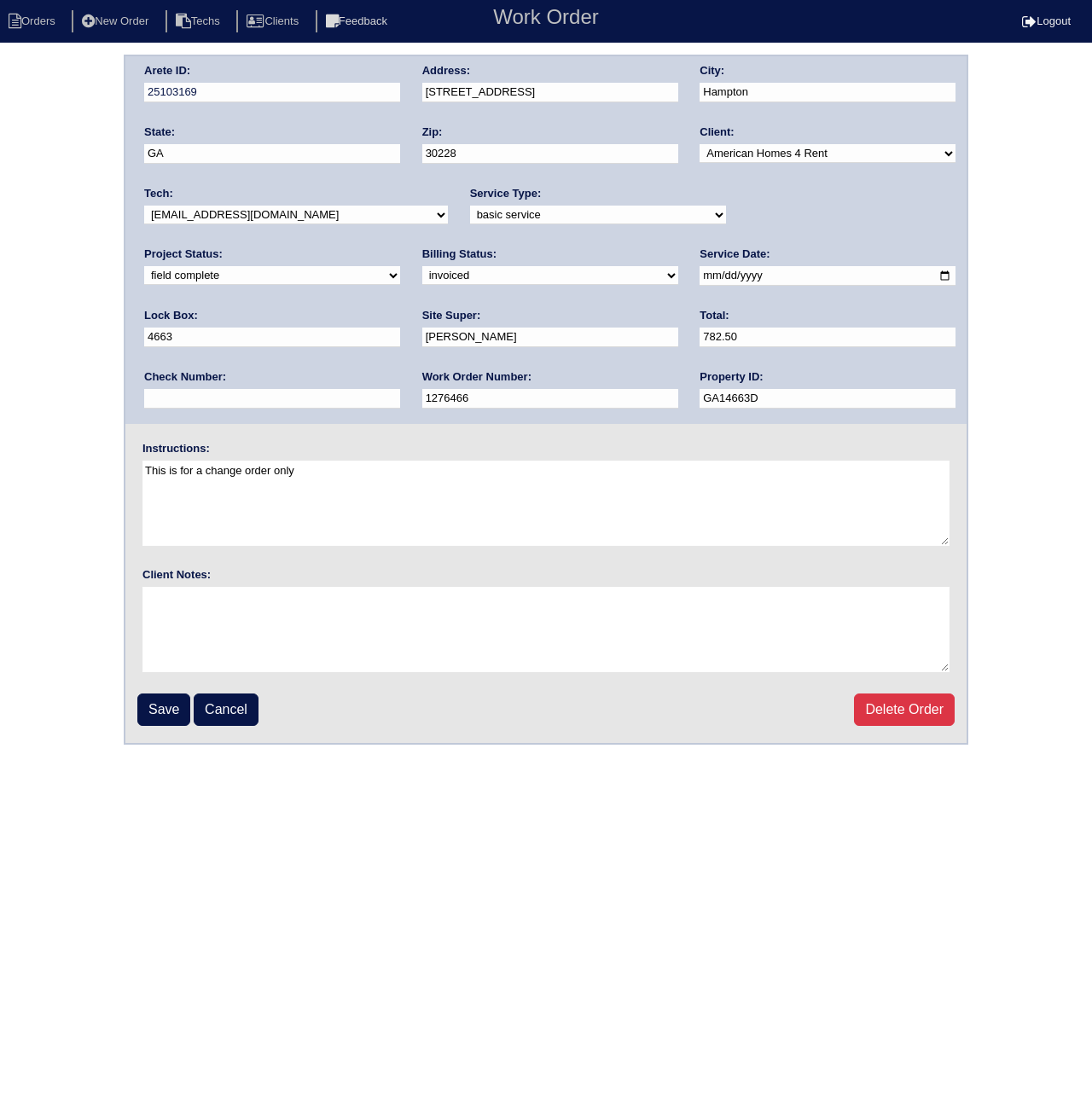
click at [422, 275] on select "need to quote quoted need to invoice invoiced paid warranty purchase order need…" at bounding box center [550, 275] width 256 height 19
select select "paid"
click at [422, 266] on select "need to quote quoted need to invoice invoiced paid warranty purchase order need…" at bounding box center [550, 275] width 256 height 19
paste input "ACH 090525A"
type input "ACH 090525A"
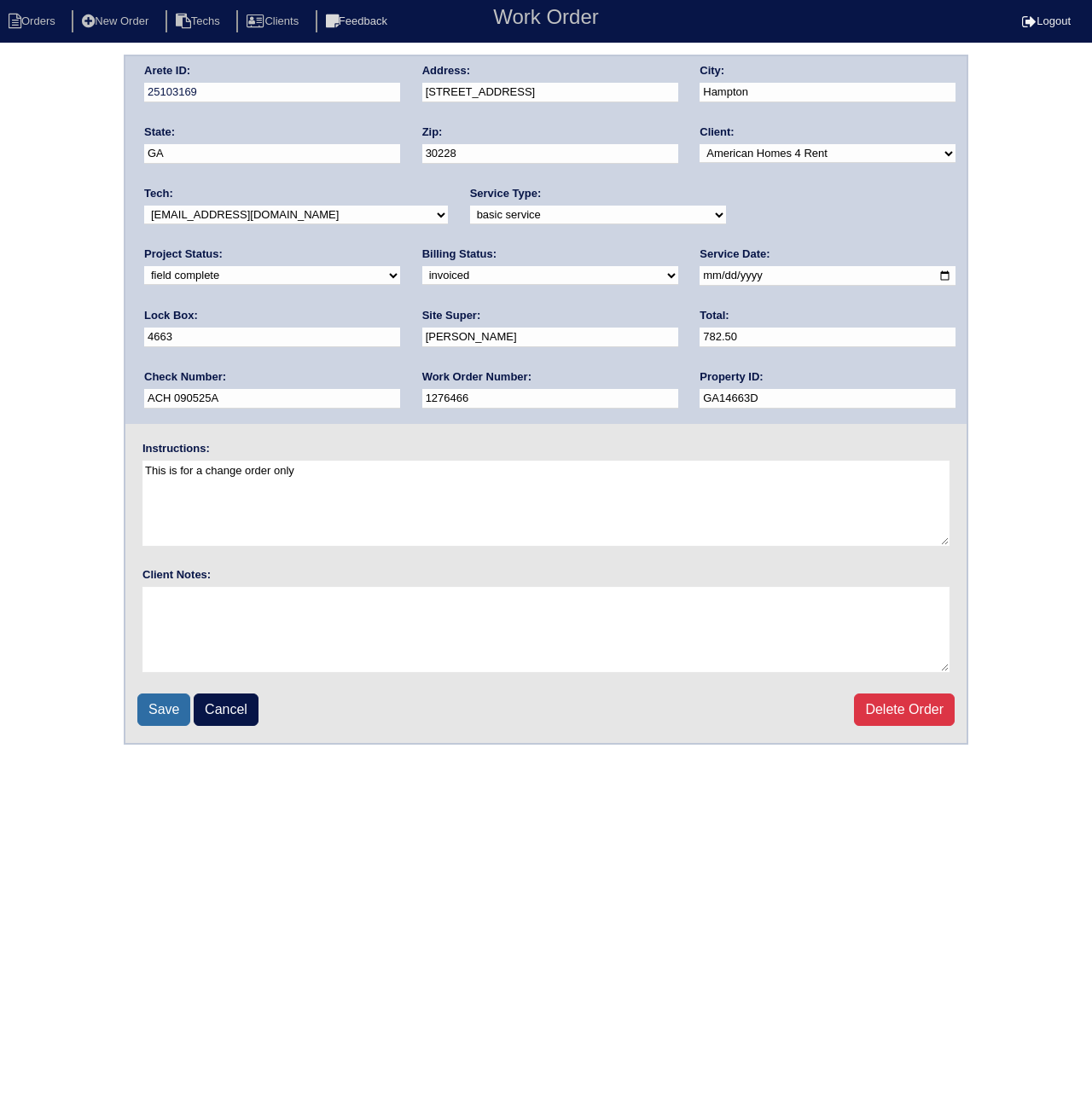
drag, startPoint x: 173, startPoint y: 709, endPoint x: 205, endPoint y: 689, distance: 37.7
click at [173, 709] on input "Save" at bounding box center [164, 710] width 53 height 32
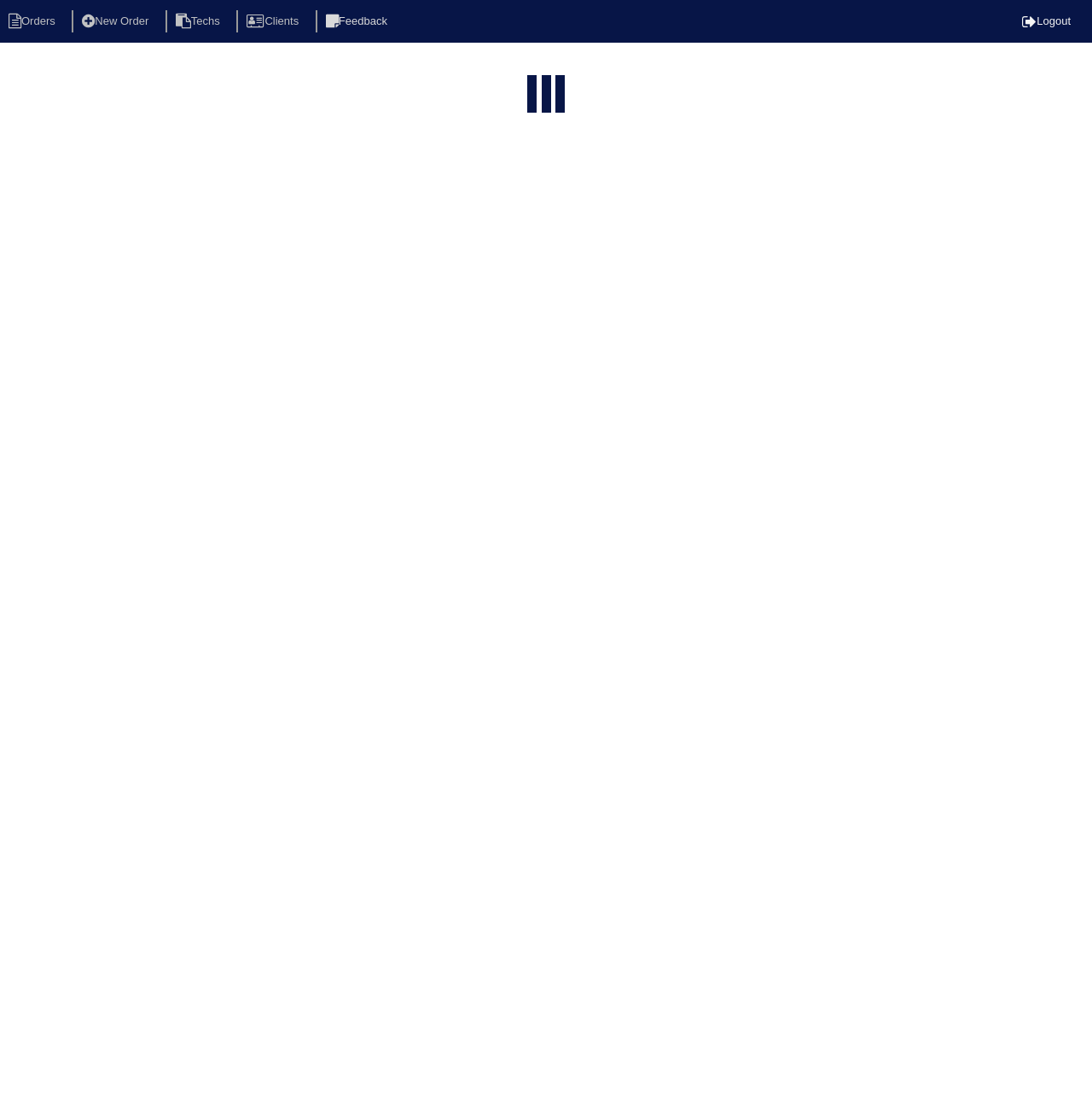
select select "15"
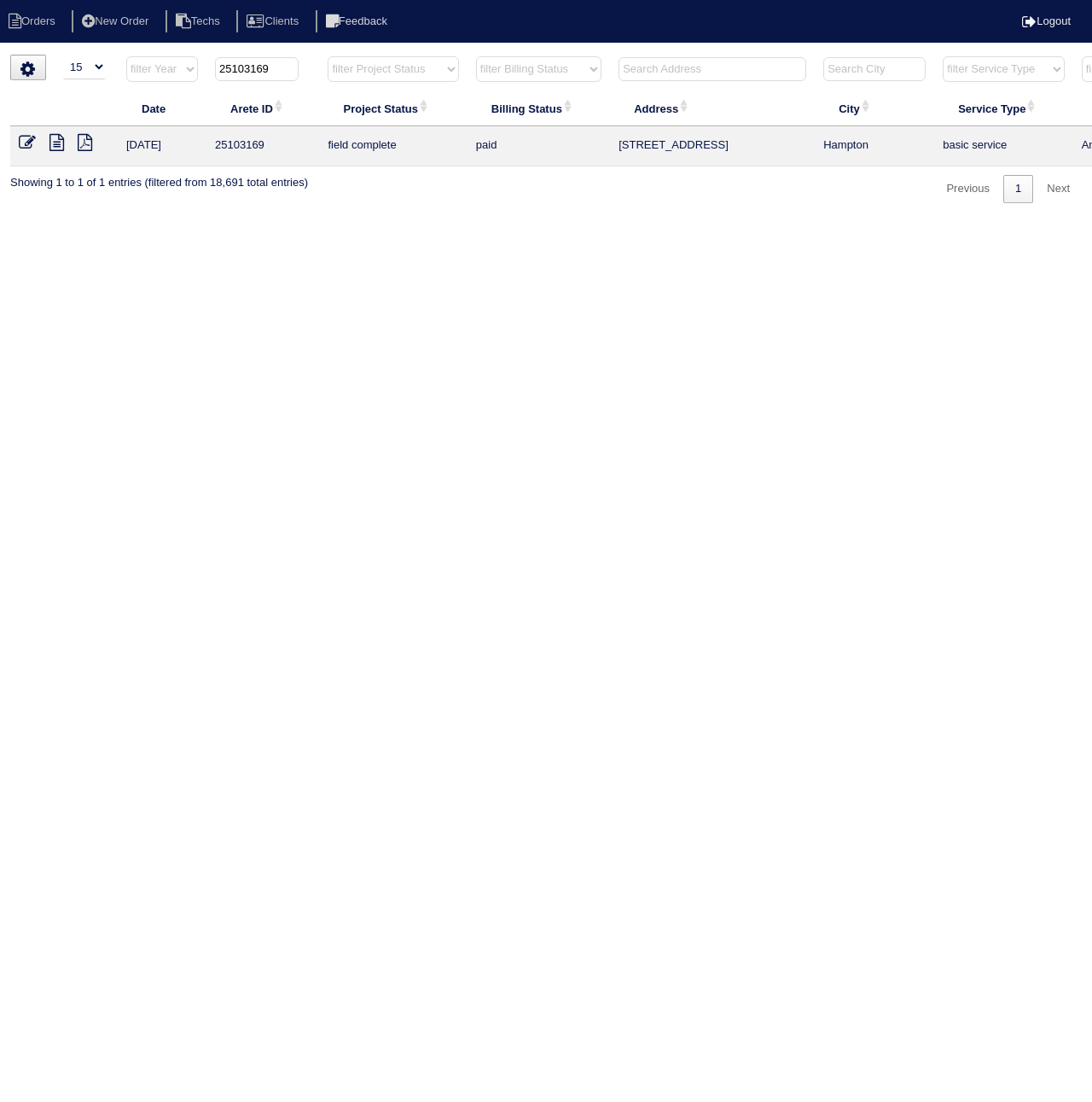
drag, startPoint x: 250, startPoint y: 69, endPoint x: 319, endPoint y: 75, distance: 69.3
click at [319, 75] on th "25103169" at bounding box center [263, 72] width 113 height 35
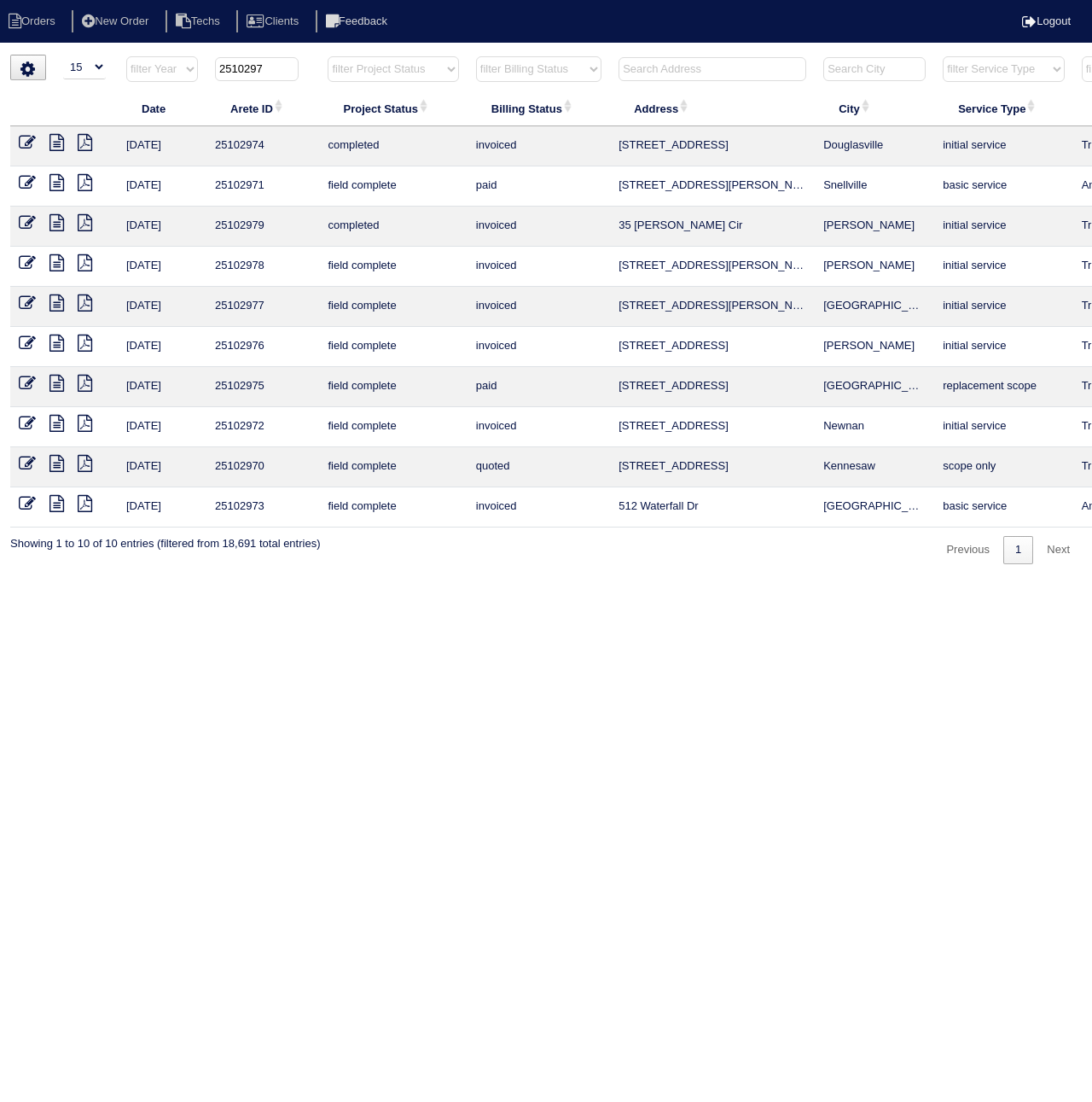
drag, startPoint x: 250, startPoint y: 71, endPoint x: 264, endPoint y: 71, distance: 14.0
click at [264, 71] on input "2510297" at bounding box center [256, 69] width 83 height 24
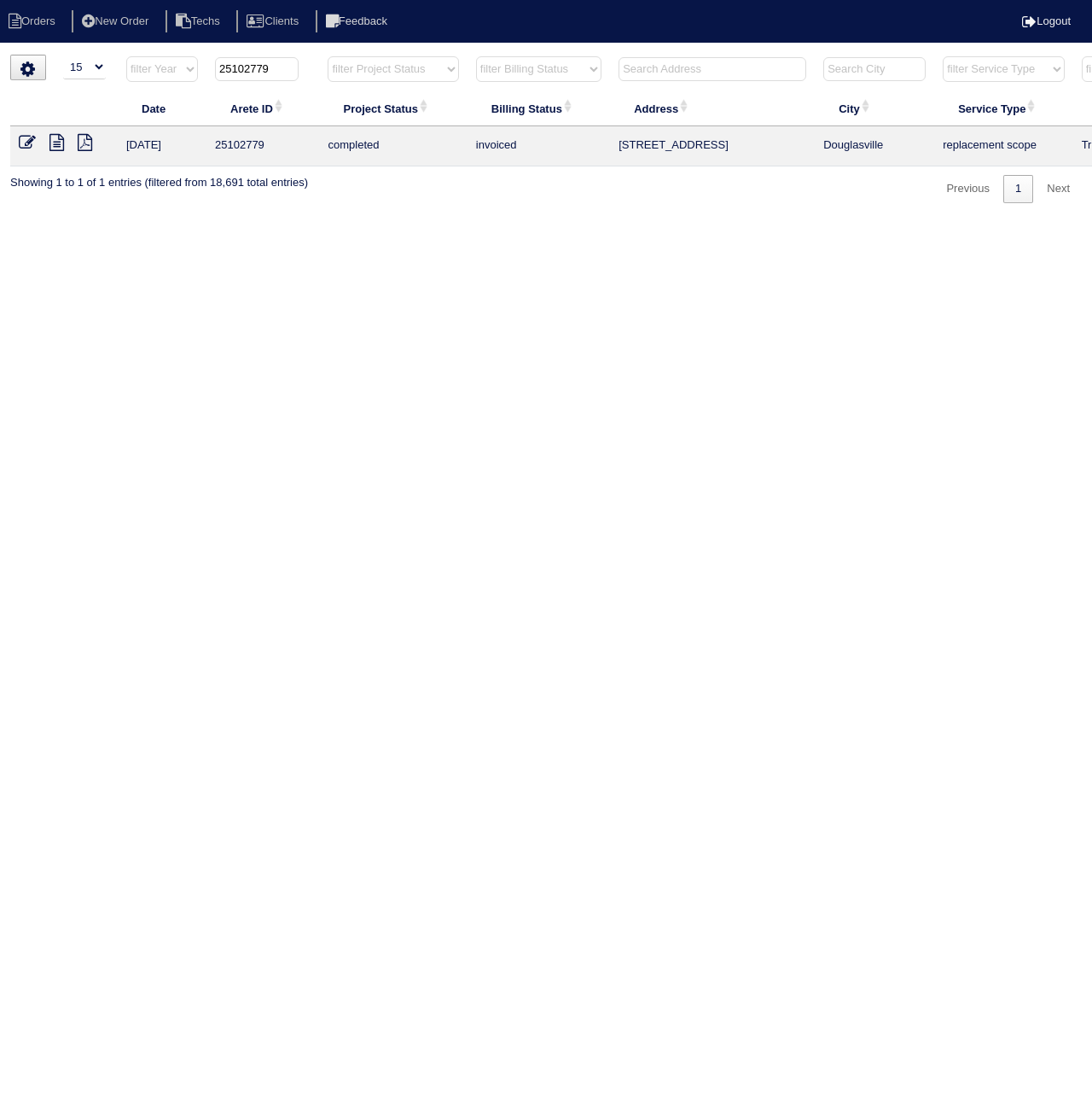
drag, startPoint x: 254, startPoint y: 66, endPoint x: 284, endPoint y: 72, distance: 30.6
click at [284, 72] on input "25102779" at bounding box center [256, 69] width 83 height 24
type input "25102797"
click at [21, 140] on icon at bounding box center [27, 142] width 17 height 17
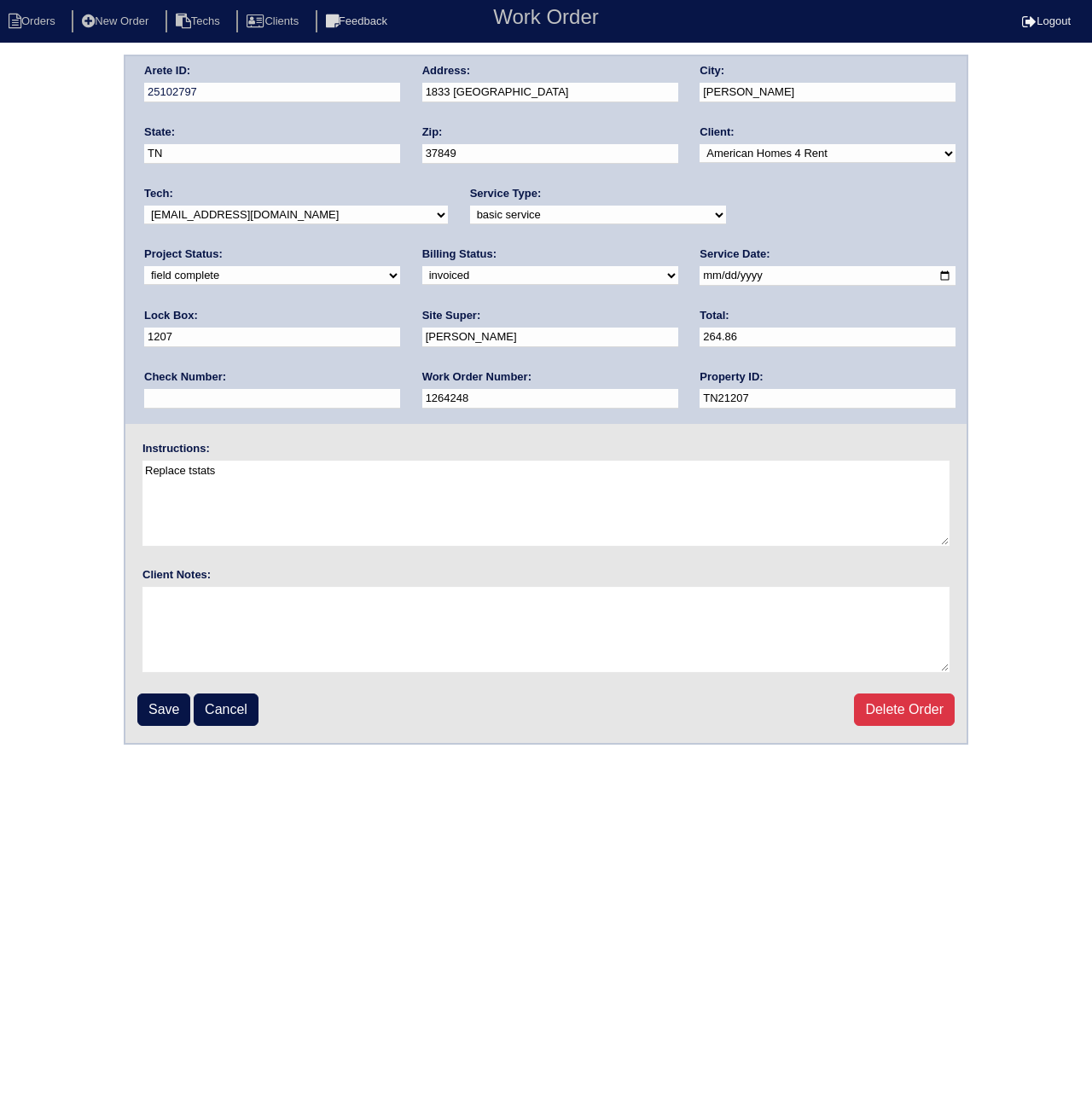
click at [422, 276] on select "need to quote quoted need to invoice invoiced paid warranty purchase order need…" at bounding box center [550, 275] width 256 height 19
select select "paid"
click at [422, 266] on select "need to quote quoted need to invoice invoiced paid warranty purchase order need…" at bounding box center [550, 275] width 256 height 19
paste input "ACH 090525A"
type input "ACH 090525A"
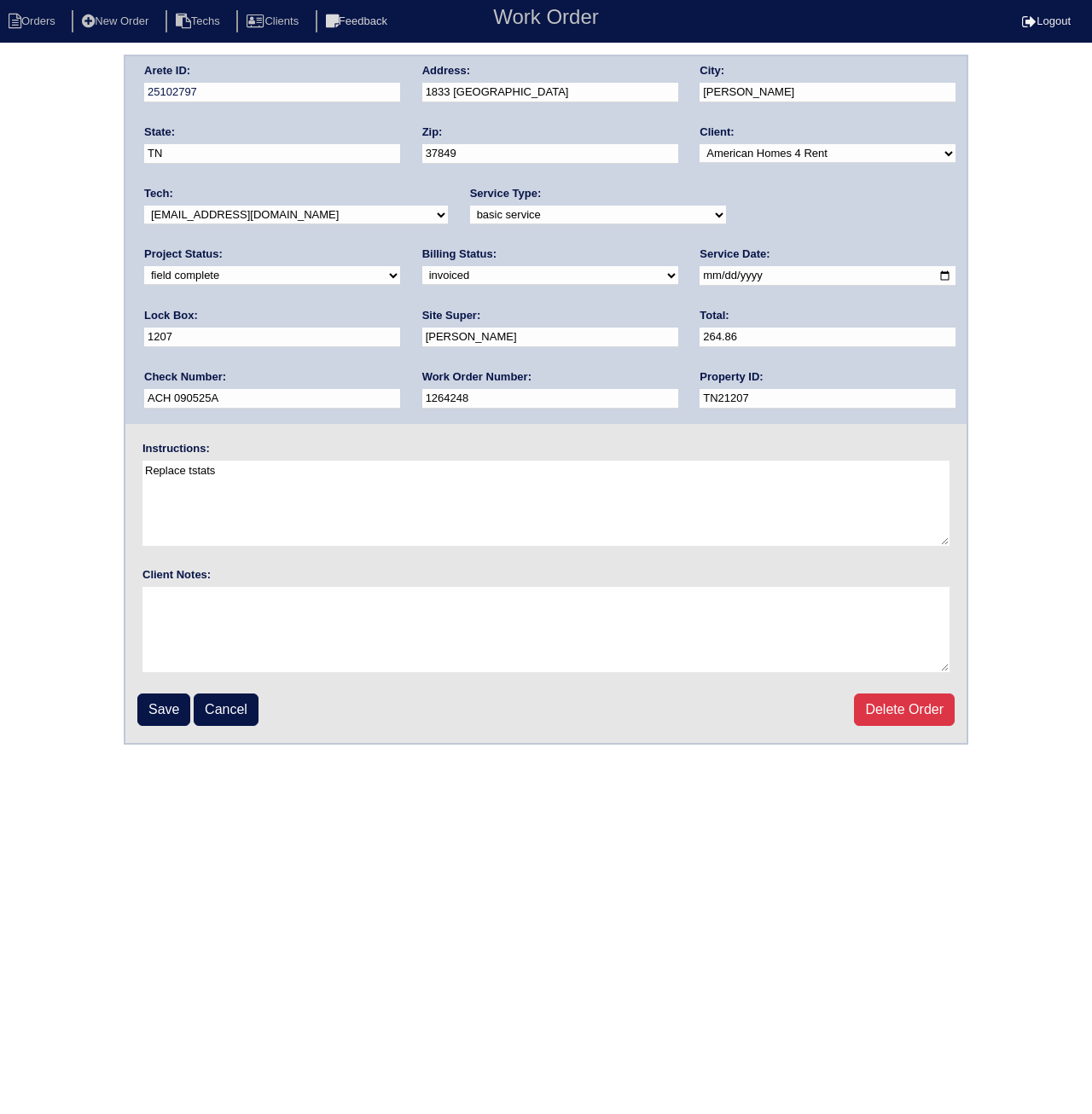
click at [166, 702] on input "Save" at bounding box center [164, 710] width 53 height 32
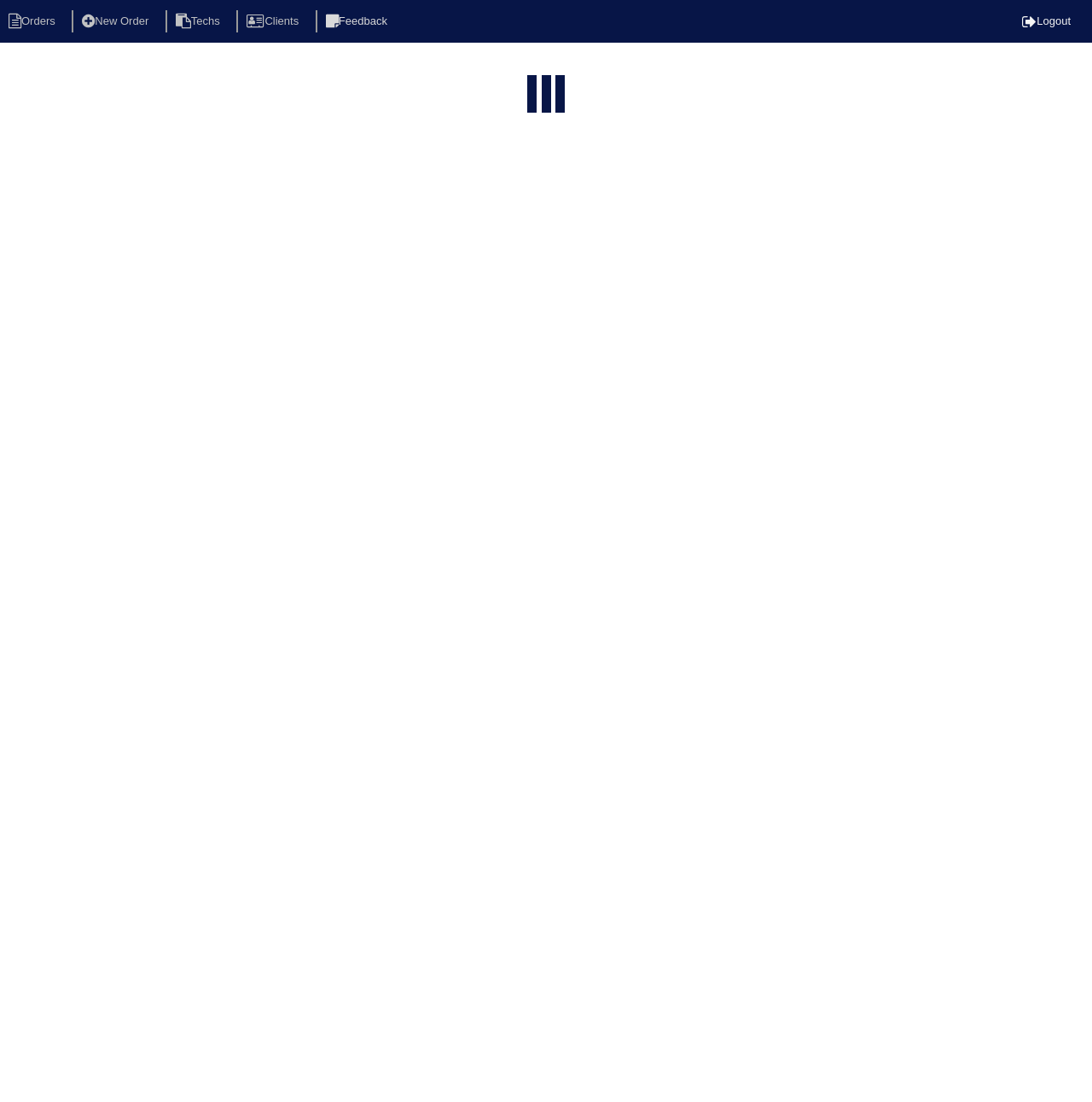
select select "15"
